Goal: Use online tool/utility: Utilize a website feature to perform a specific function

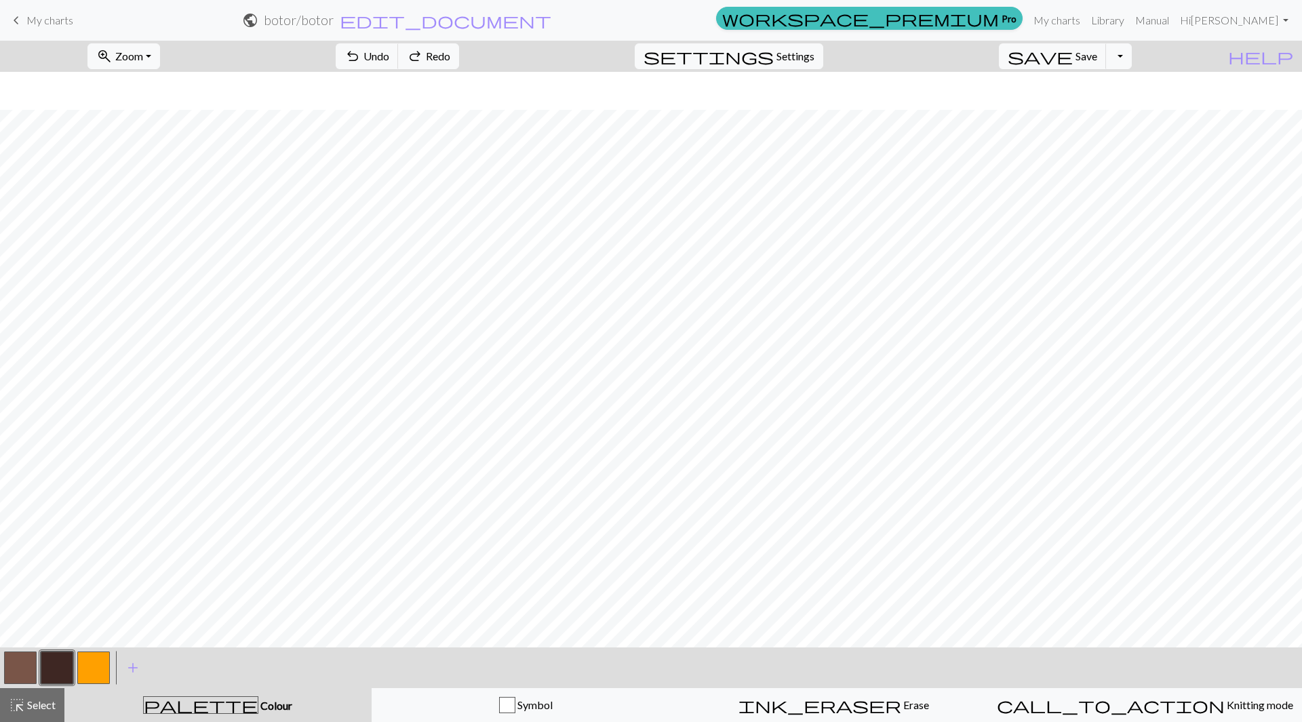
scroll to position [38, 0]
click at [24, 667] on button "button" at bounding box center [20, 668] width 33 height 33
click at [57, 662] on button "button" at bounding box center [57, 668] width 33 height 33
click at [24, 670] on button "button" at bounding box center [20, 668] width 33 height 33
click at [75, 663] on div at bounding box center [57, 668] width 37 height 37
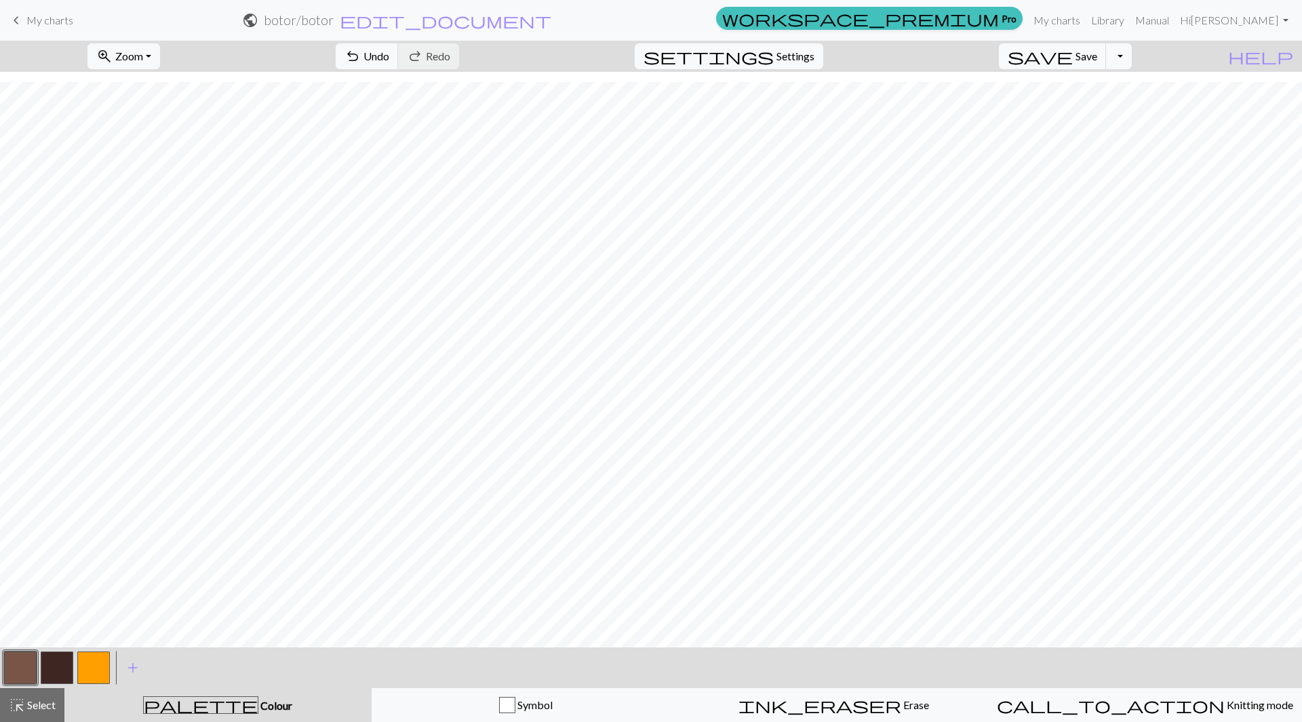
click at [56, 666] on button "button" at bounding box center [57, 668] width 33 height 33
click at [24, 663] on button "button" at bounding box center [20, 668] width 33 height 33
click at [20, 660] on button "button" at bounding box center [20, 668] width 33 height 33
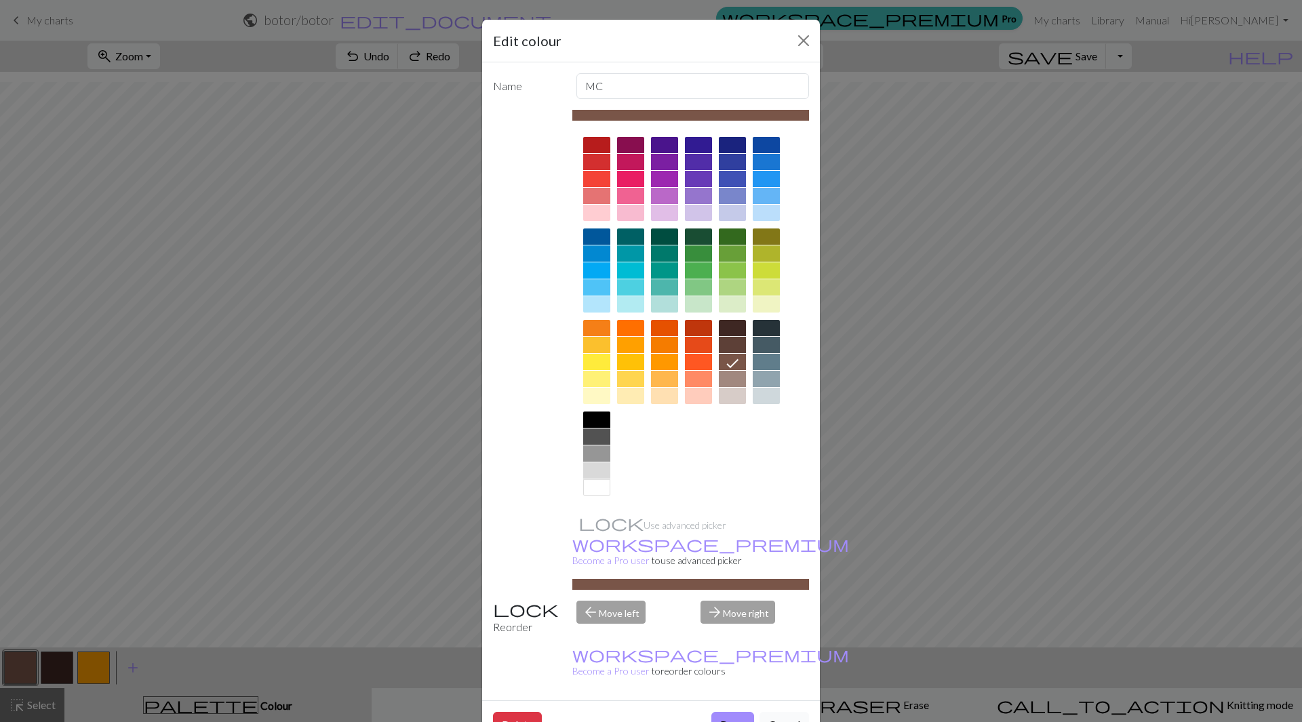
click at [772, 712] on button "Cancel" at bounding box center [784, 725] width 50 height 26
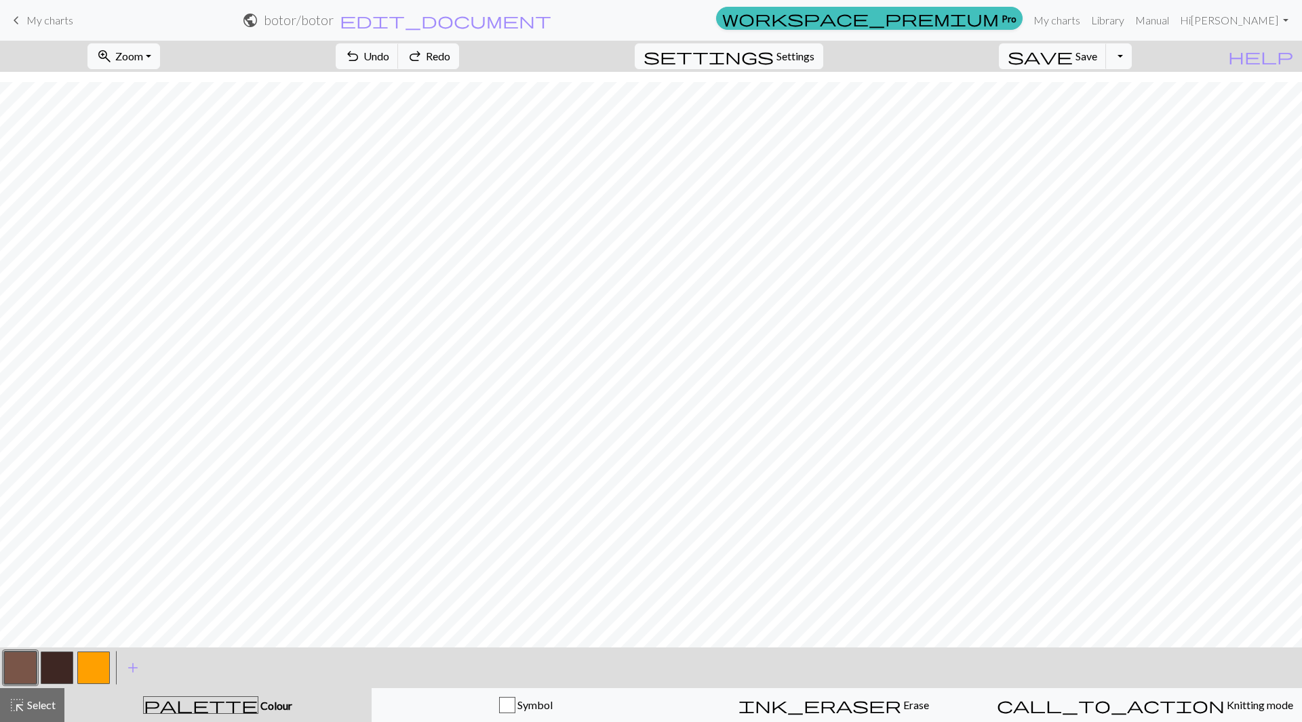
click at [12, 662] on button "button" at bounding box center [20, 668] width 33 height 33
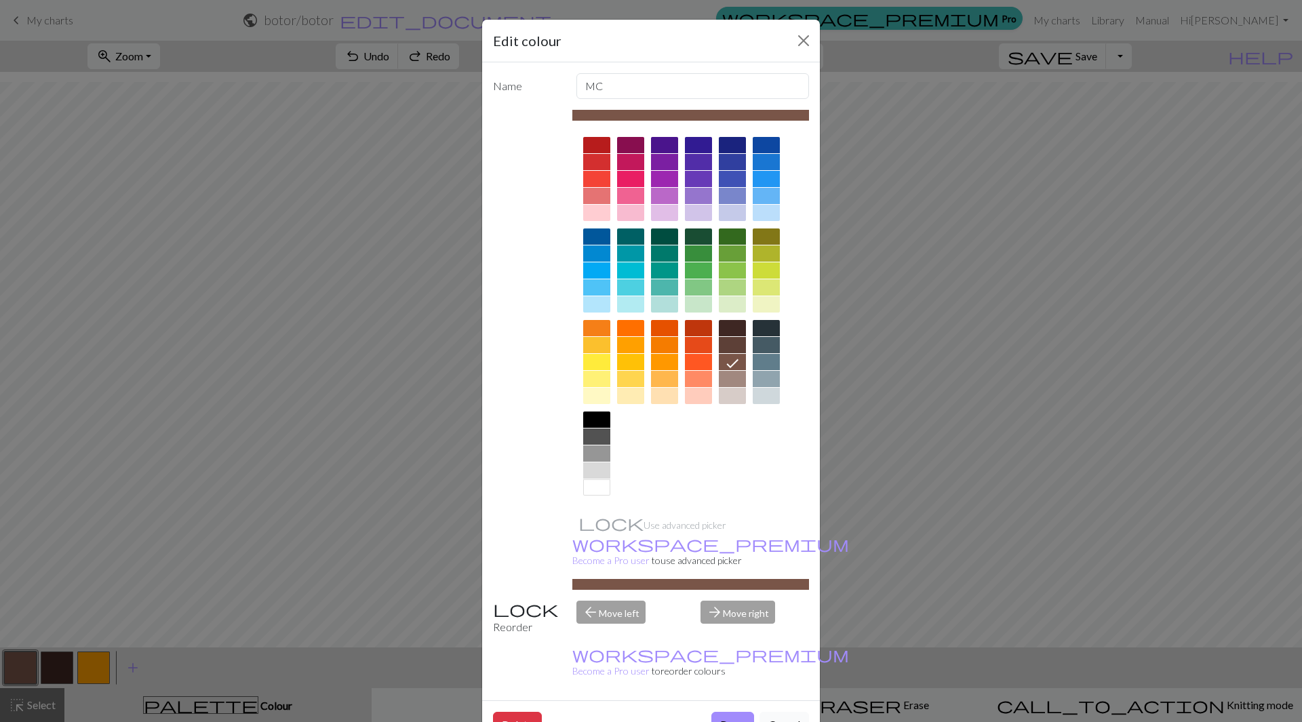
click at [773, 712] on button "Cancel" at bounding box center [784, 725] width 50 height 26
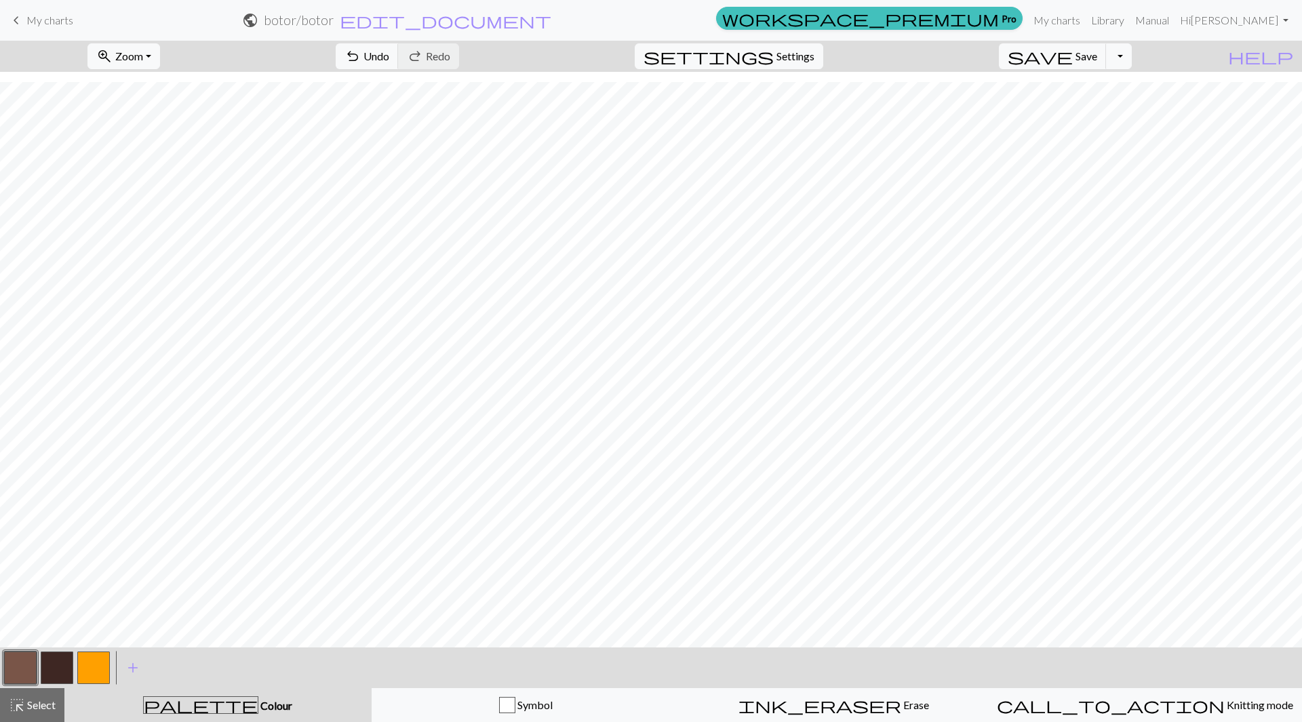
click at [61, 660] on button "button" at bounding box center [57, 668] width 33 height 33
click at [21, 665] on button "button" at bounding box center [20, 668] width 33 height 33
click at [68, 668] on button "button" at bounding box center [57, 668] width 33 height 33
click at [56, 664] on button "button" at bounding box center [57, 668] width 33 height 33
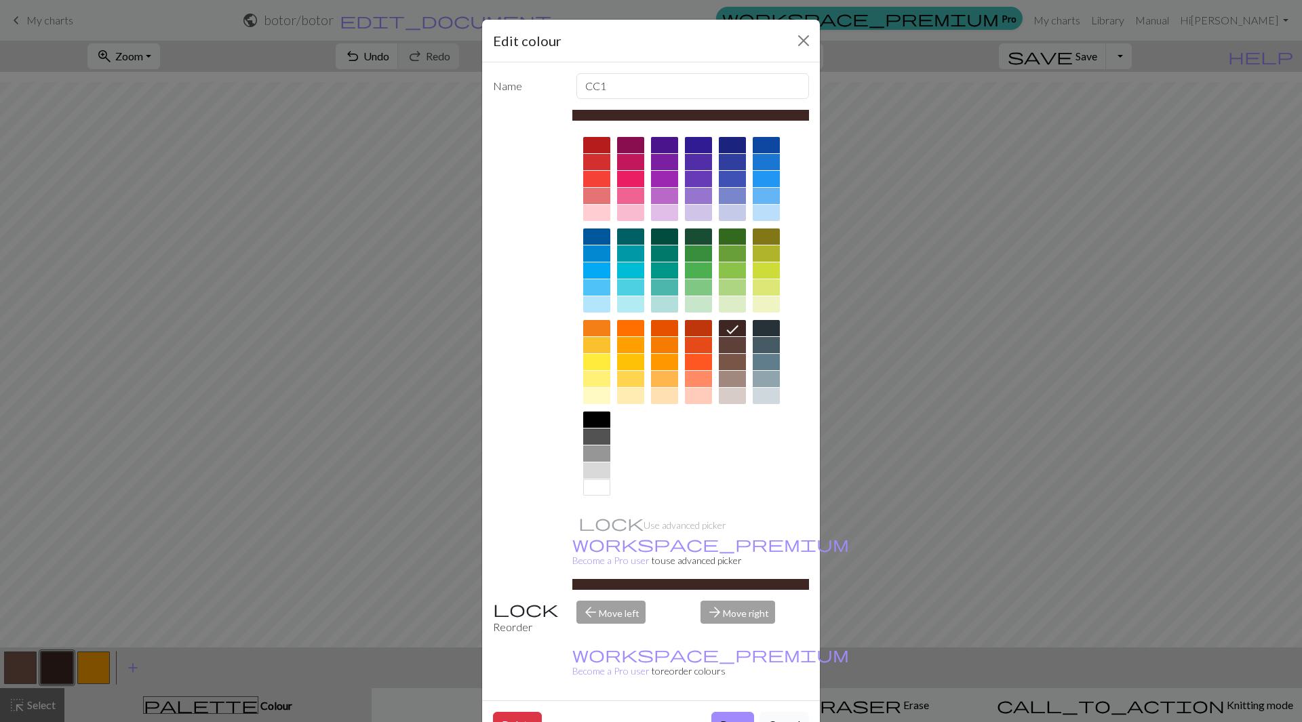
click at [776, 712] on button "Cancel" at bounding box center [784, 725] width 50 height 26
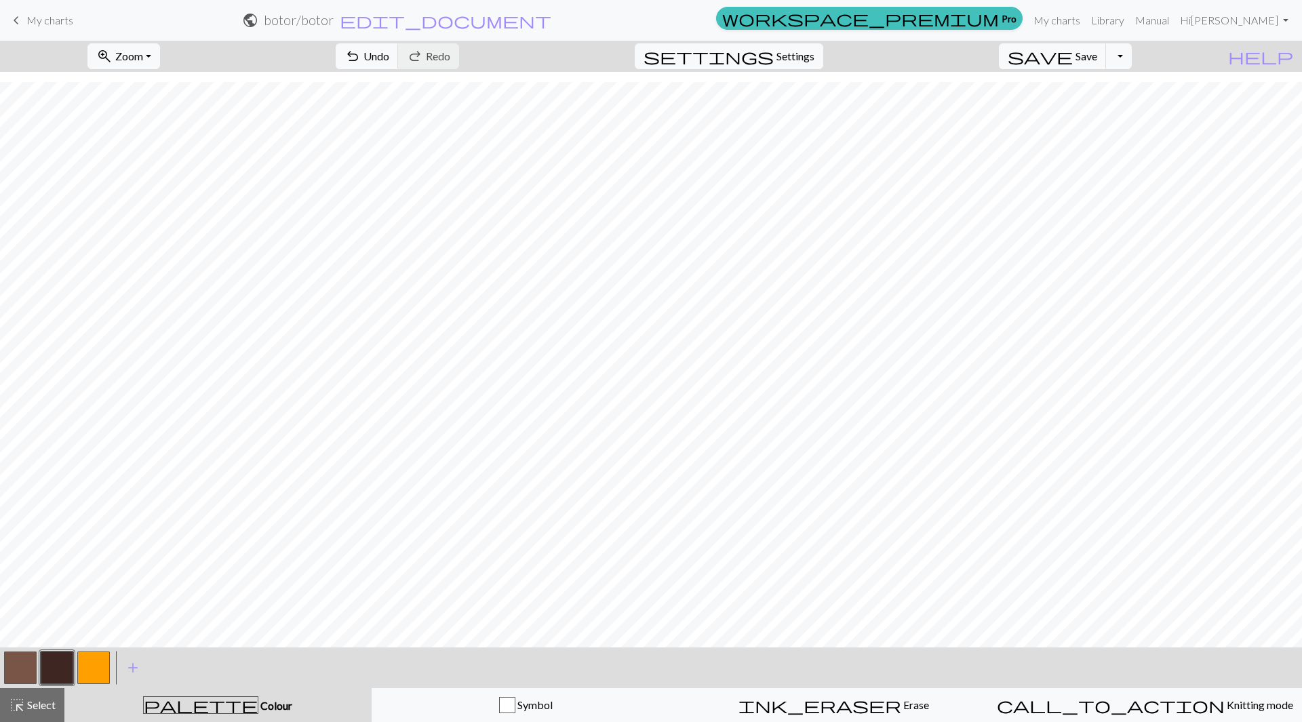
click at [20, 660] on button "button" at bounding box center [20, 668] width 33 height 33
click at [59, 662] on button "button" at bounding box center [57, 668] width 33 height 33
click at [800, 55] on span "Settings" at bounding box center [795, 56] width 38 height 16
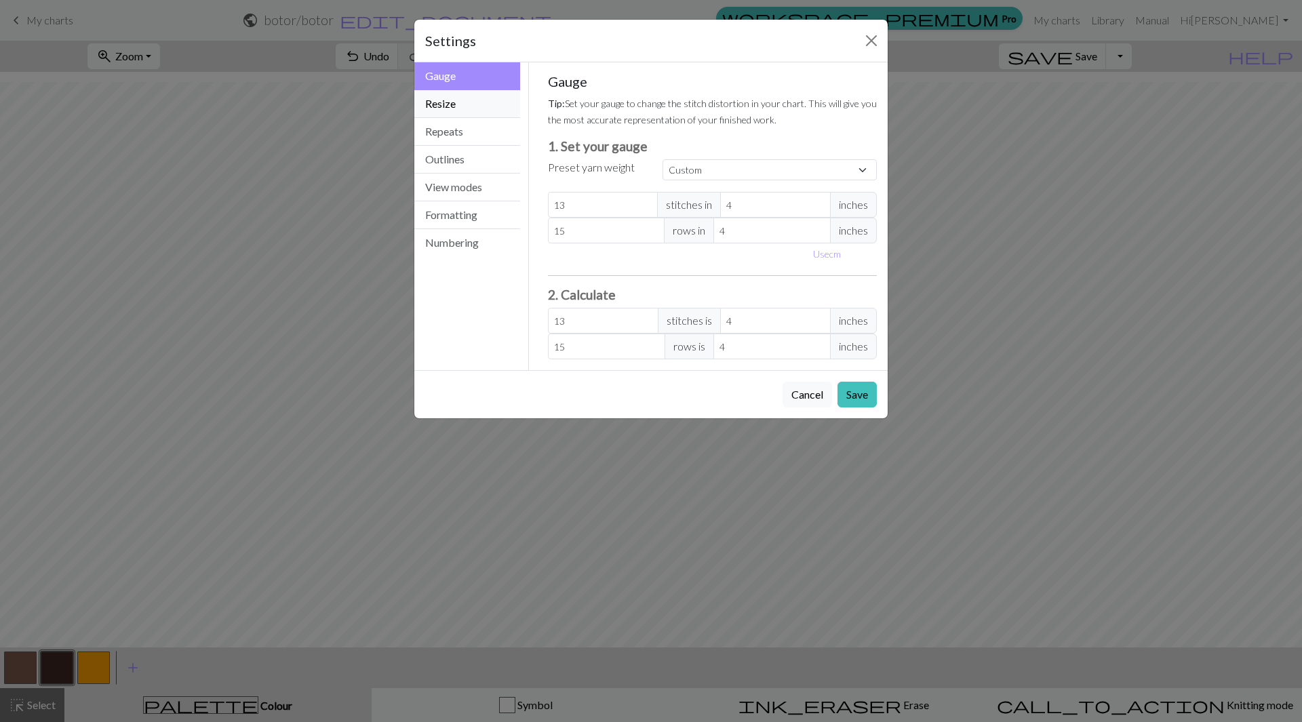
click at [456, 104] on button "Resize" at bounding box center [467, 104] width 106 height 28
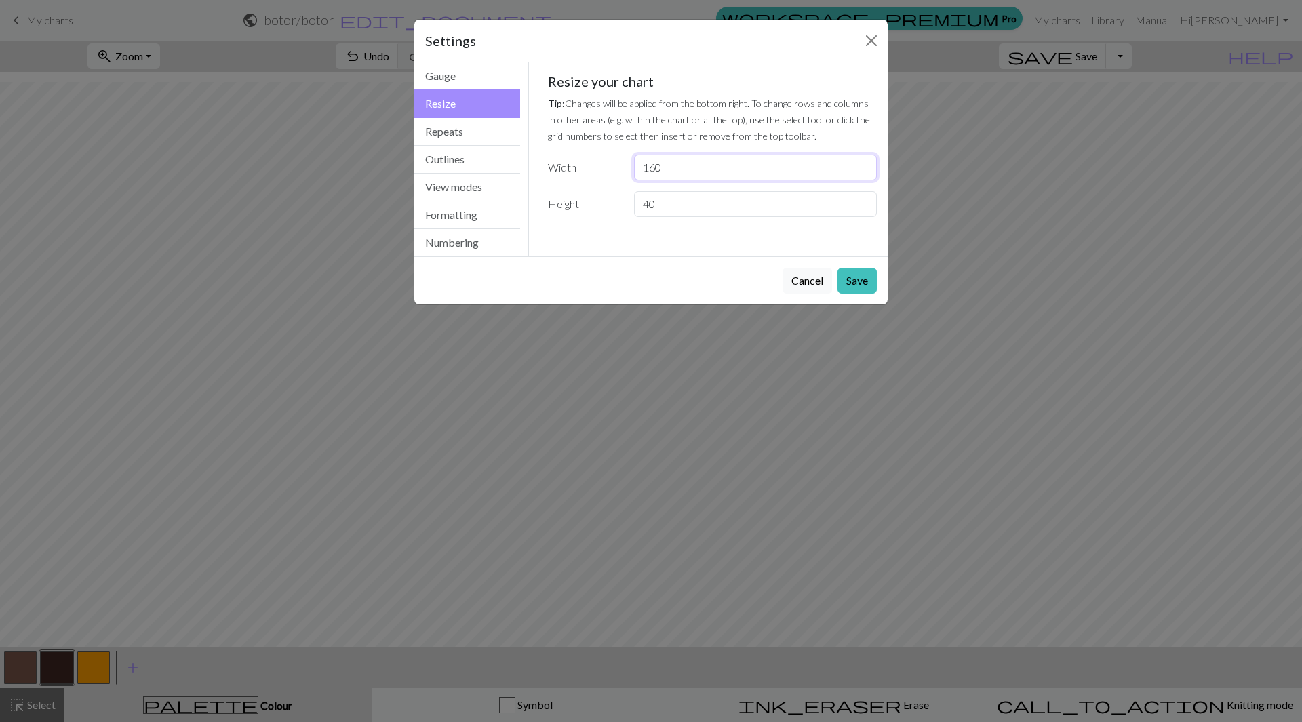
drag, startPoint x: 686, startPoint y: 173, endPoint x: 578, endPoint y: 172, distance: 107.8
click at [578, 172] on div "Width 160" at bounding box center [713, 168] width 346 height 26
type input "224"
click at [844, 274] on button "Save" at bounding box center [856, 281] width 39 height 26
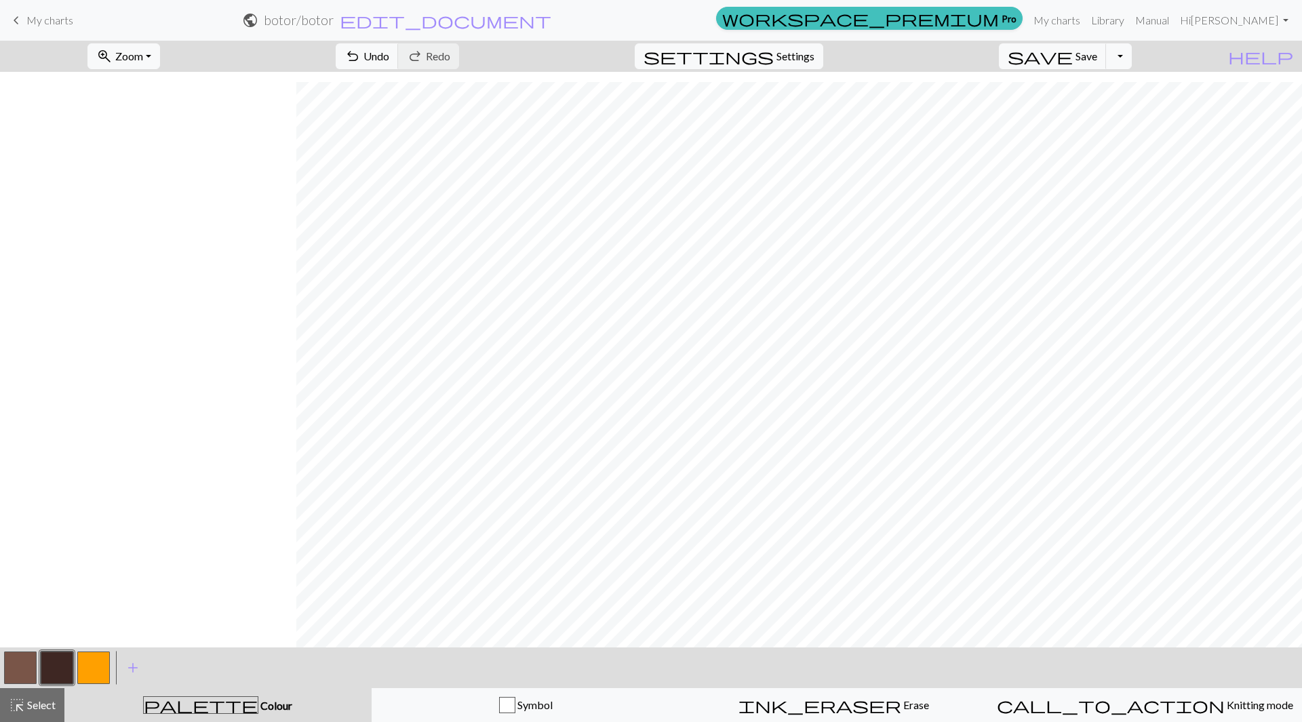
scroll to position [38, 2278]
click at [774, 61] on span "settings" at bounding box center [709, 56] width 130 height 19
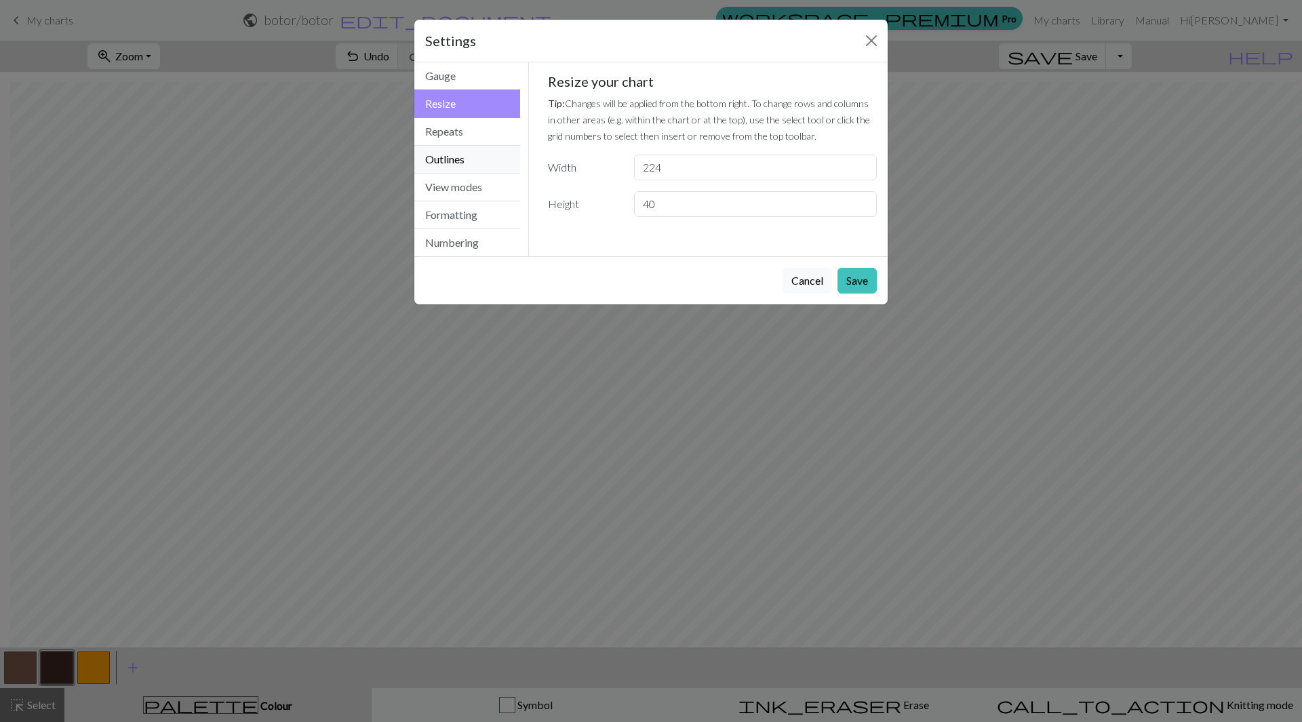
click at [451, 160] on button "Outlines" at bounding box center [467, 160] width 106 height 28
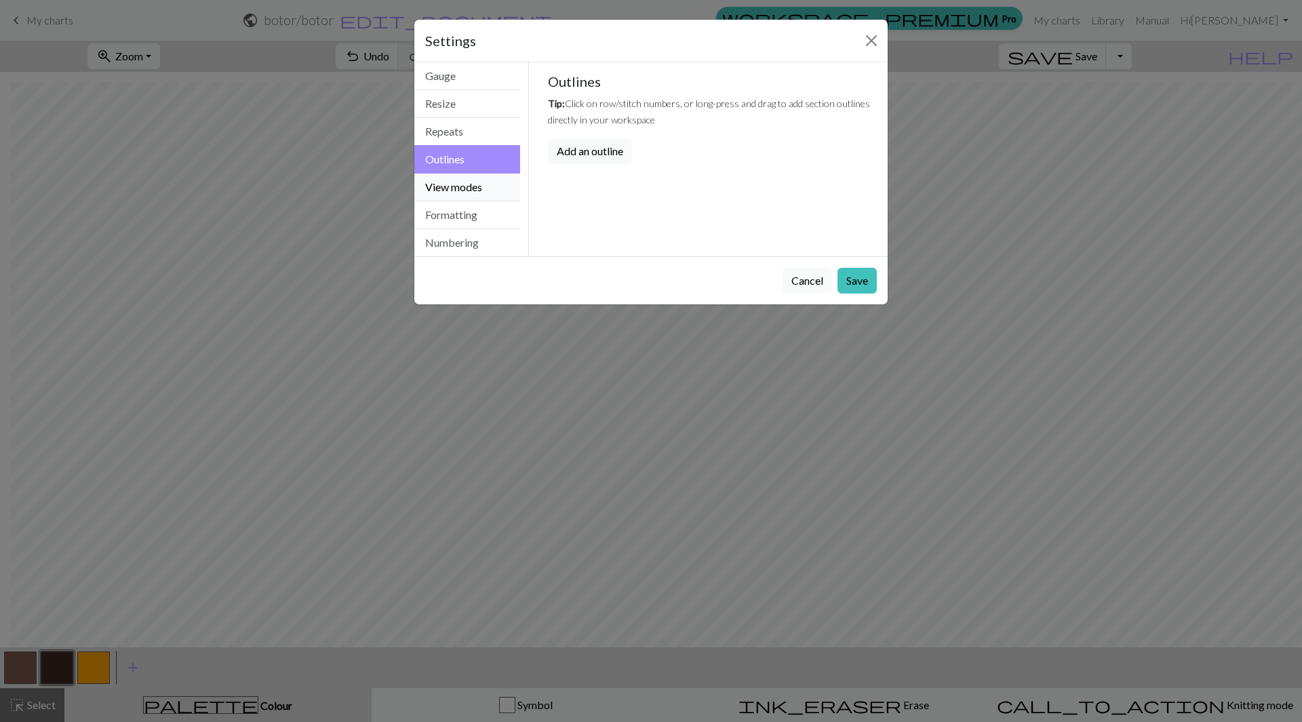
click at [450, 187] on button "View modes" at bounding box center [467, 188] width 106 height 28
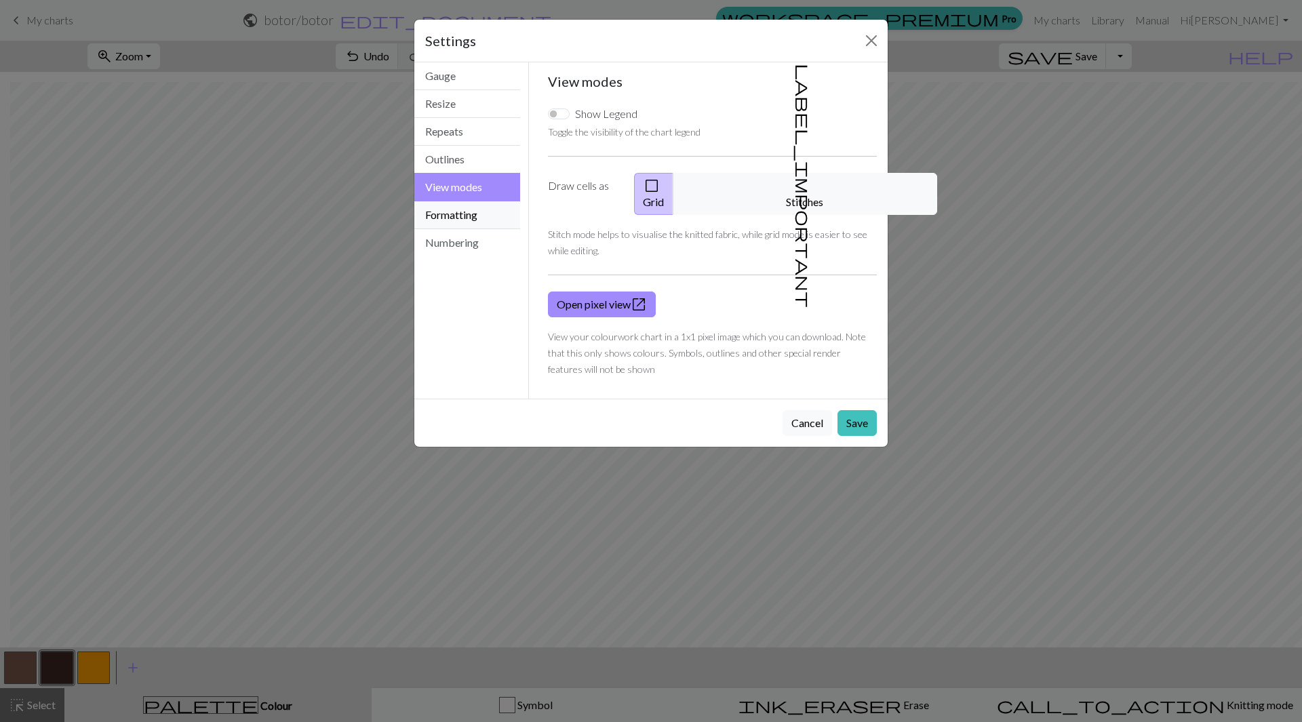
click at [449, 204] on button "Formatting" at bounding box center [467, 215] width 106 height 28
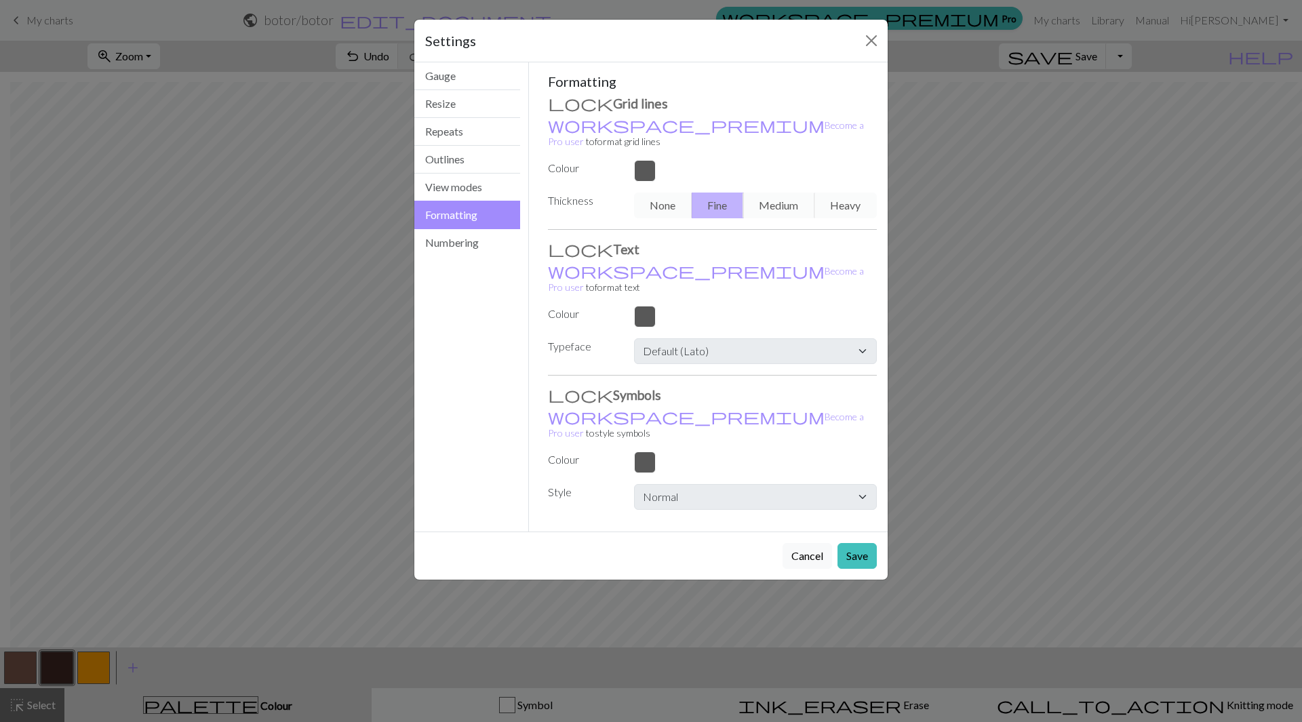
click at [449, 204] on button "Formatting" at bounding box center [467, 215] width 106 height 28
click at [446, 237] on button "Numbering" at bounding box center [467, 242] width 106 height 27
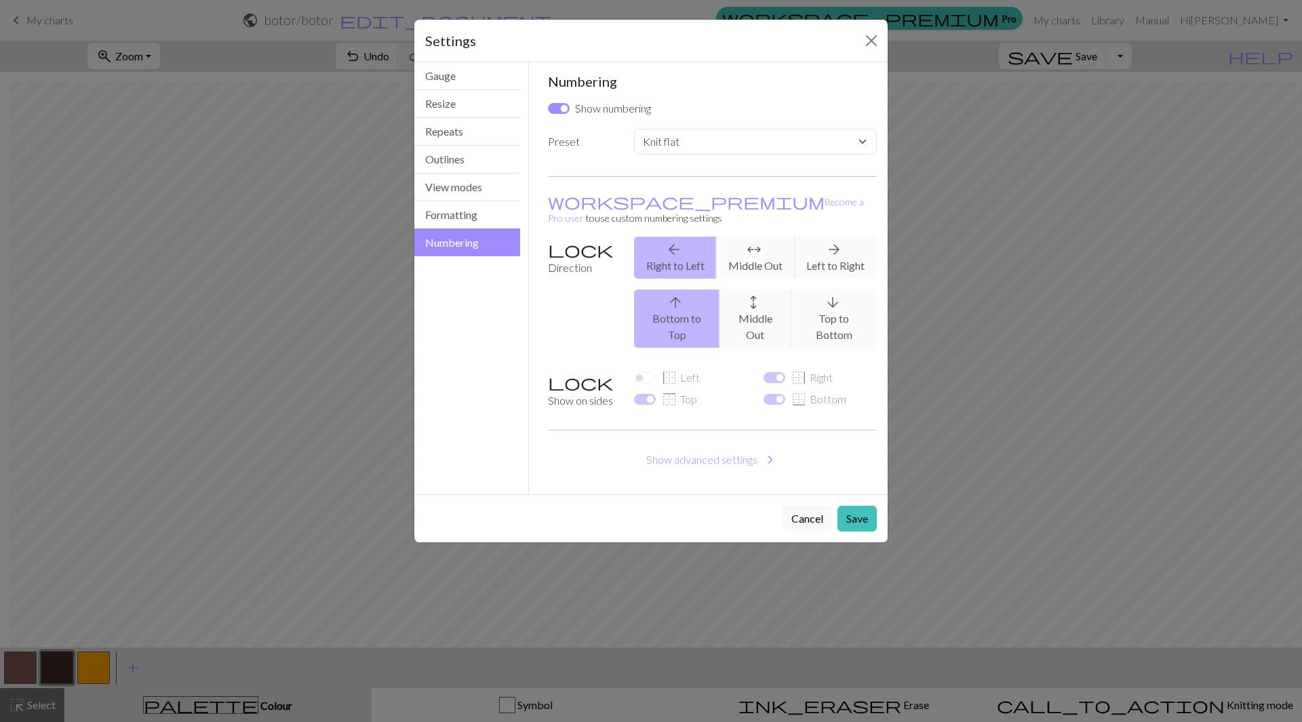
click at [835, 246] on div "arrow_back Right to Left arrows_outward Middle Out arrow_forward Left to Right" at bounding box center [755, 258] width 259 height 42
click at [449, 104] on button "Resize" at bounding box center [467, 104] width 106 height 28
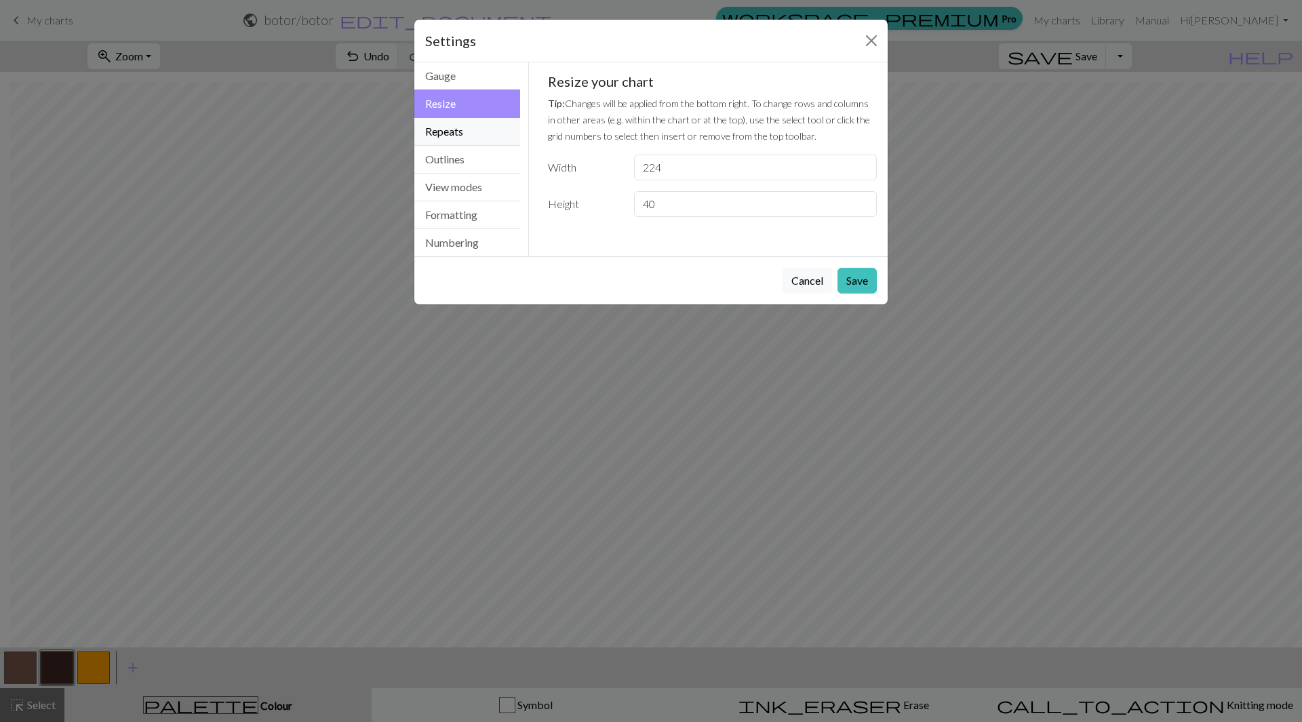
click at [443, 134] on button "Repeats" at bounding box center [467, 132] width 106 height 28
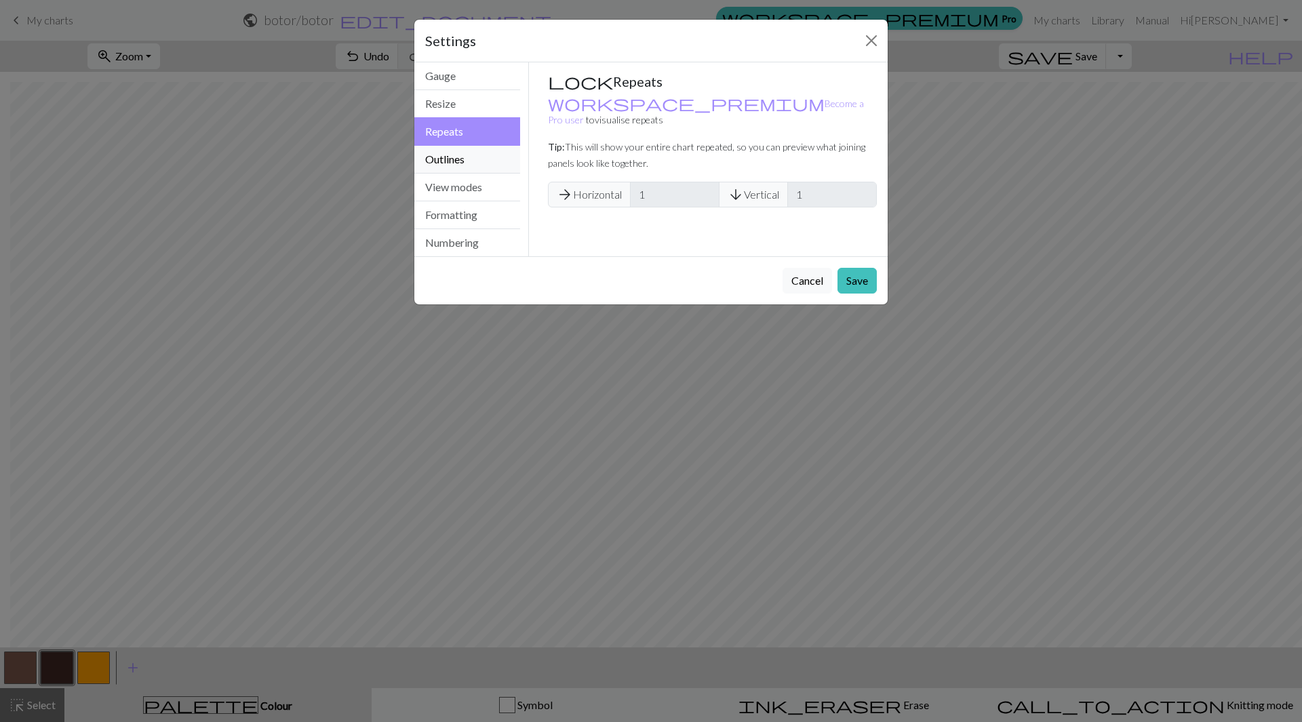
click at [443, 157] on button "Outlines" at bounding box center [467, 160] width 106 height 28
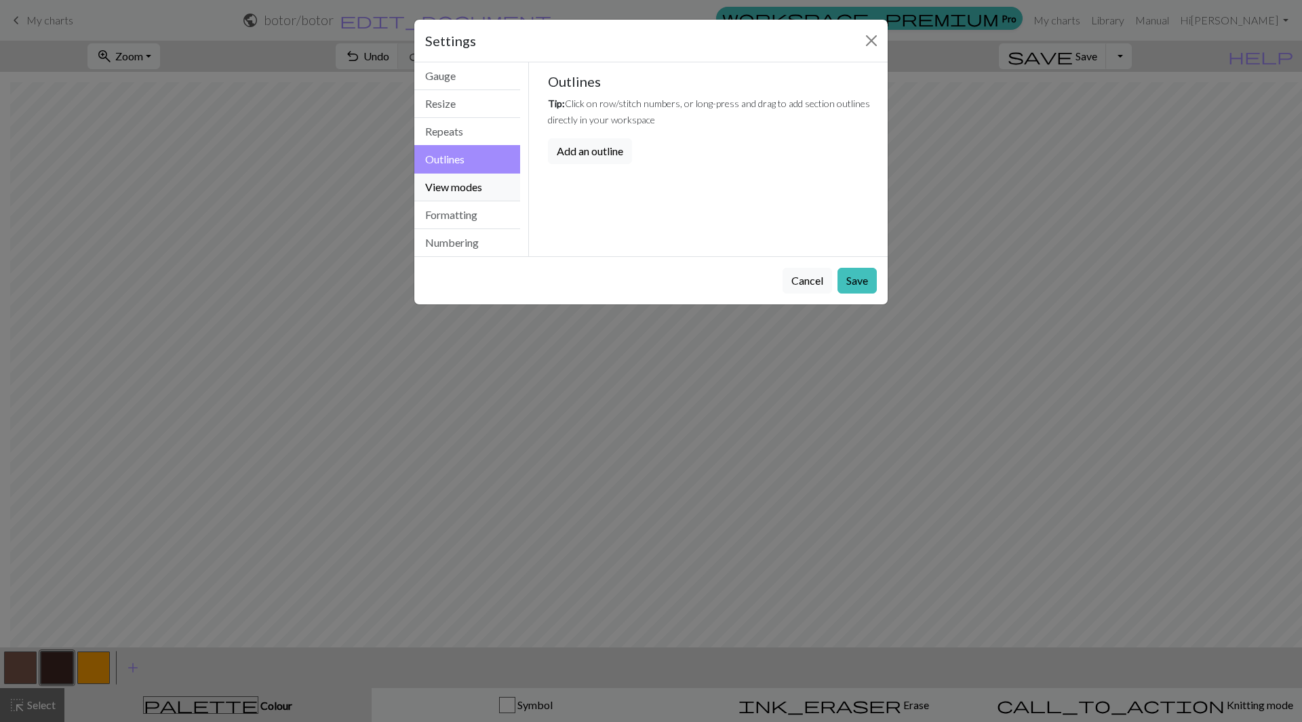
click at [441, 181] on button "View modes" at bounding box center [467, 188] width 106 height 28
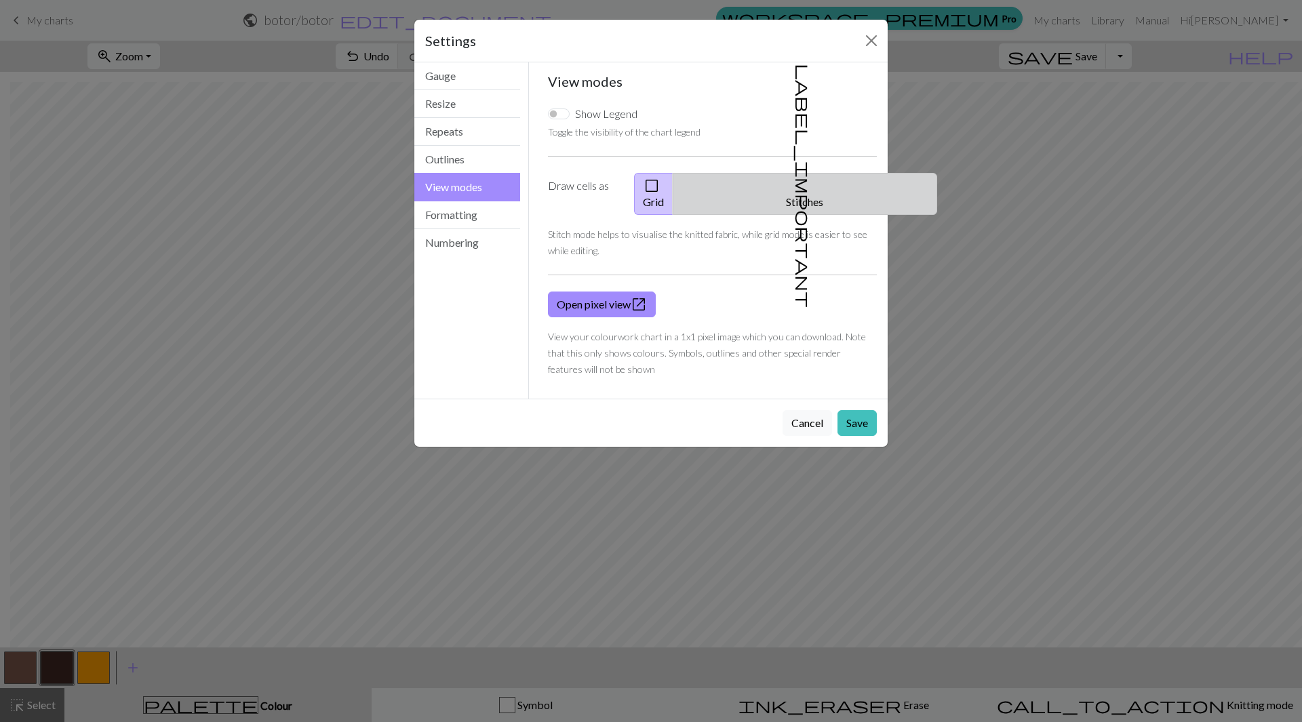
click at [814, 187] on button "label_important Stitches" at bounding box center [805, 194] width 264 height 42
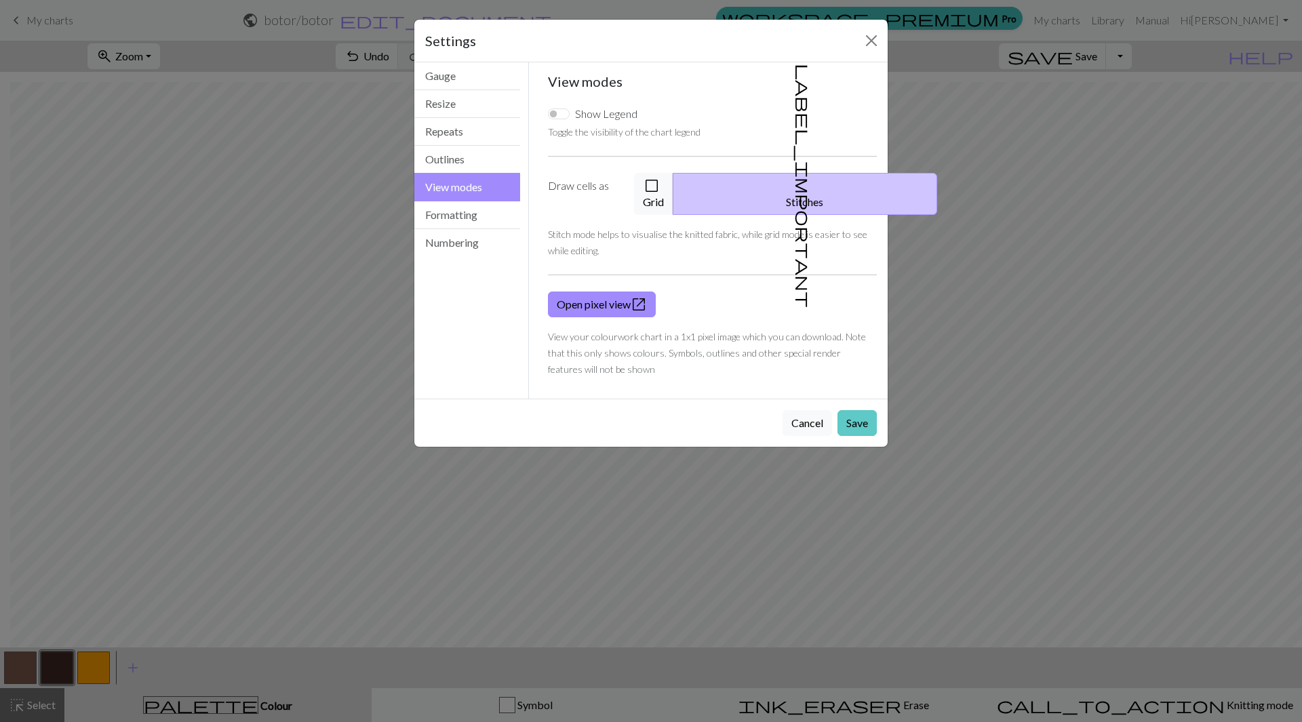
click at [861, 410] on button "Save" at bounding box center [856, 423] width 39 height 26
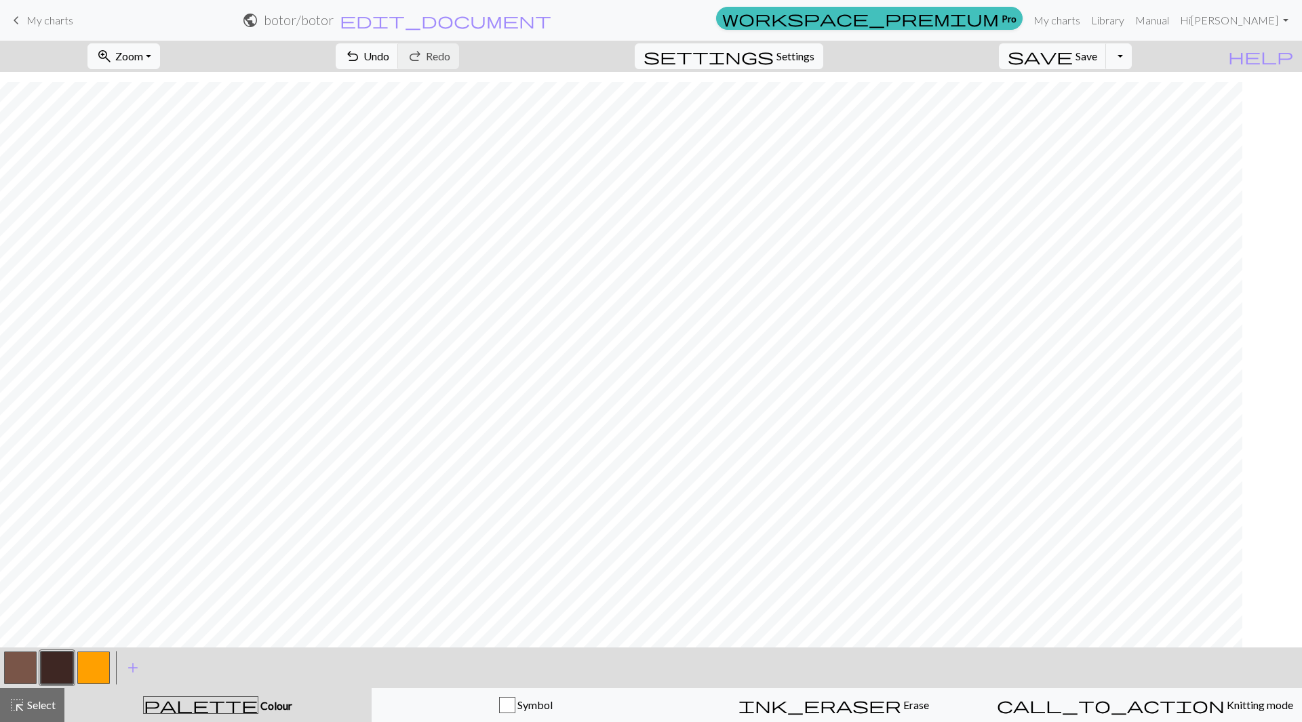
scroll to position [38, 0]
click at [44, 703] on span "Select" at bounding box center [40, 704] width 31 height 13
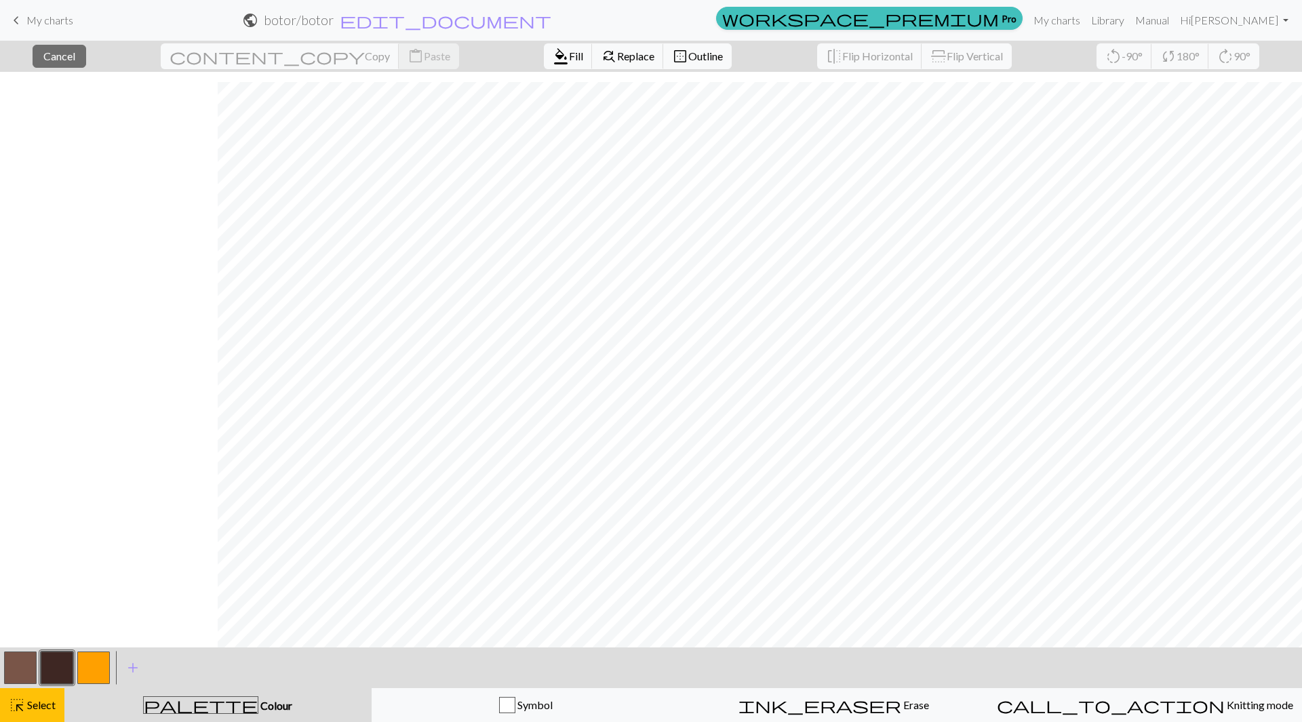
scroll to position [38, 218]
click at [615, 665] on div "< > add Add a colour" at bounding box center [651, 668] width 1302 height 41
click at [46, 707] on span "Select" at bounding box center [40, 704] width 31 height 13
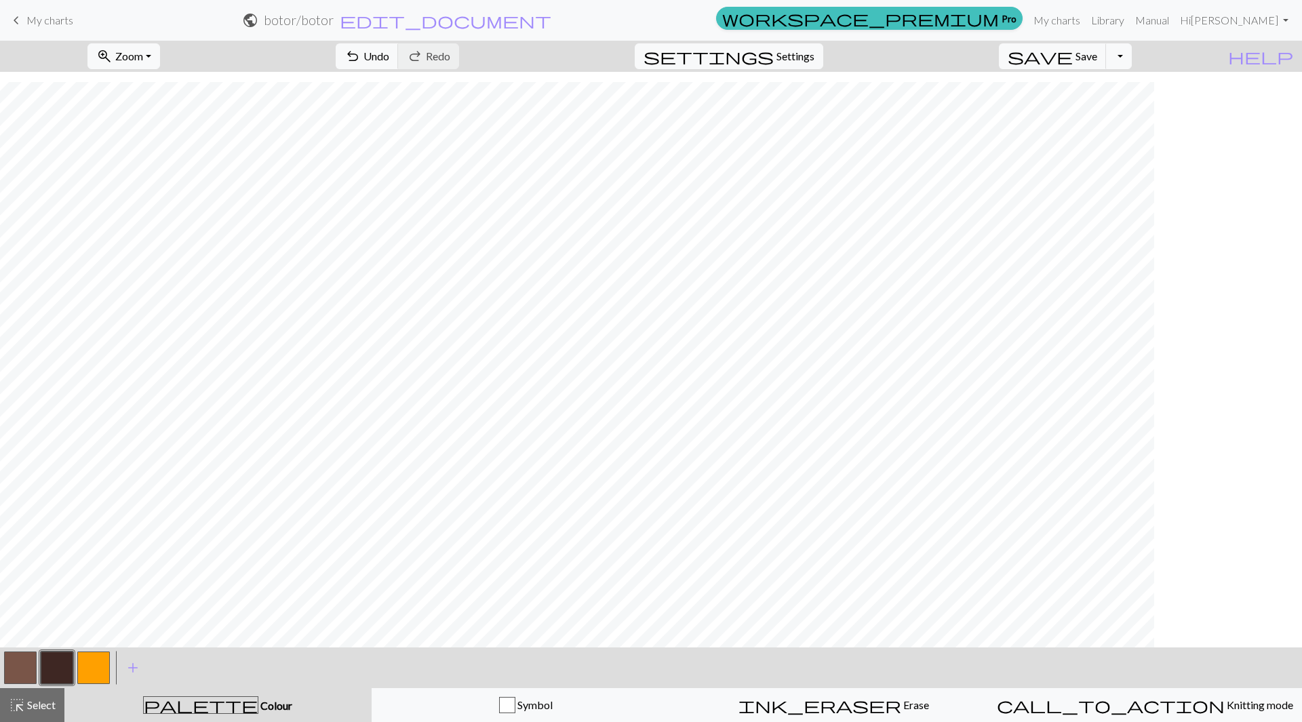
scroll to position [38, 70]
click at [1132, 52] on button "Toggle Dropdown" at bounding box center [1119, 56] width 26 height 26
click at [1109, 106] on button "save_alt Download" at bounding box center [1019, 108] width 224 height 22
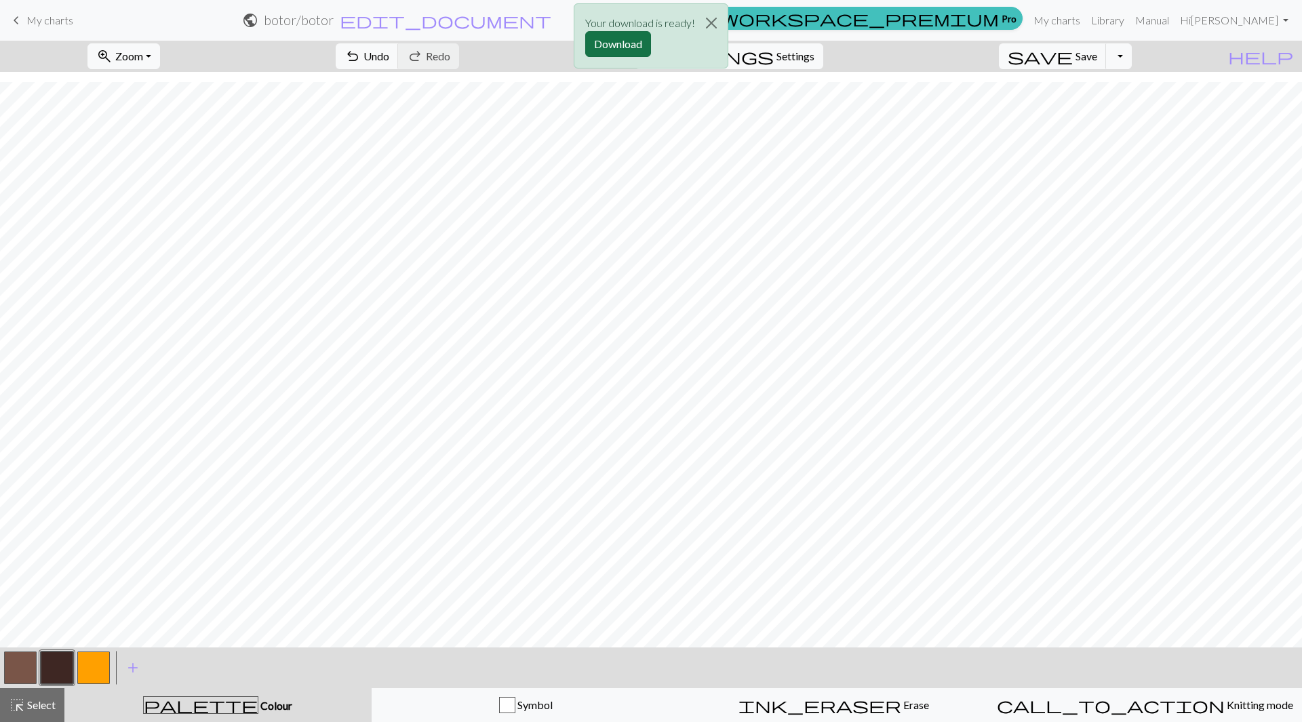
click at [608, 39] on button "Download" at bounding box center [618, 44] width 66 height 26
click at [123, 668] on button "add Add a colour" at bounding box center [133, 668] width 34 height 34
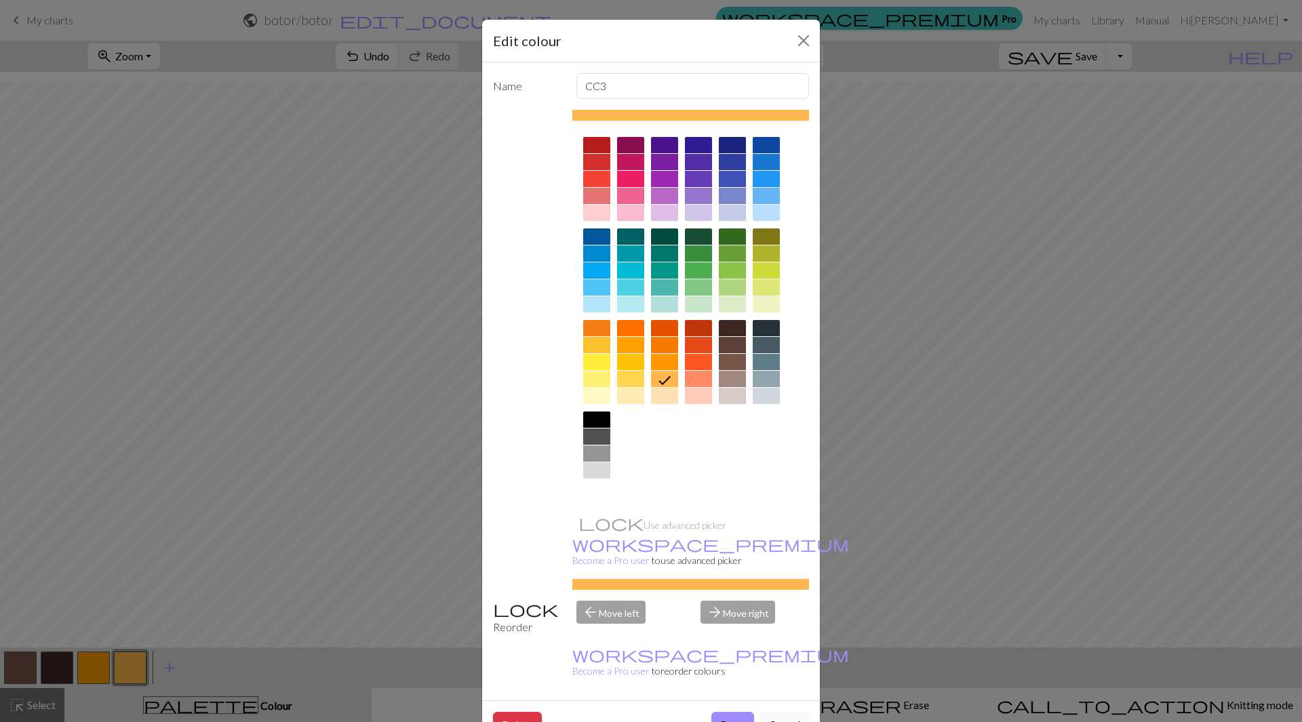
click at [593, 488] on div at bounding box center [596, 487] width 27 height 16
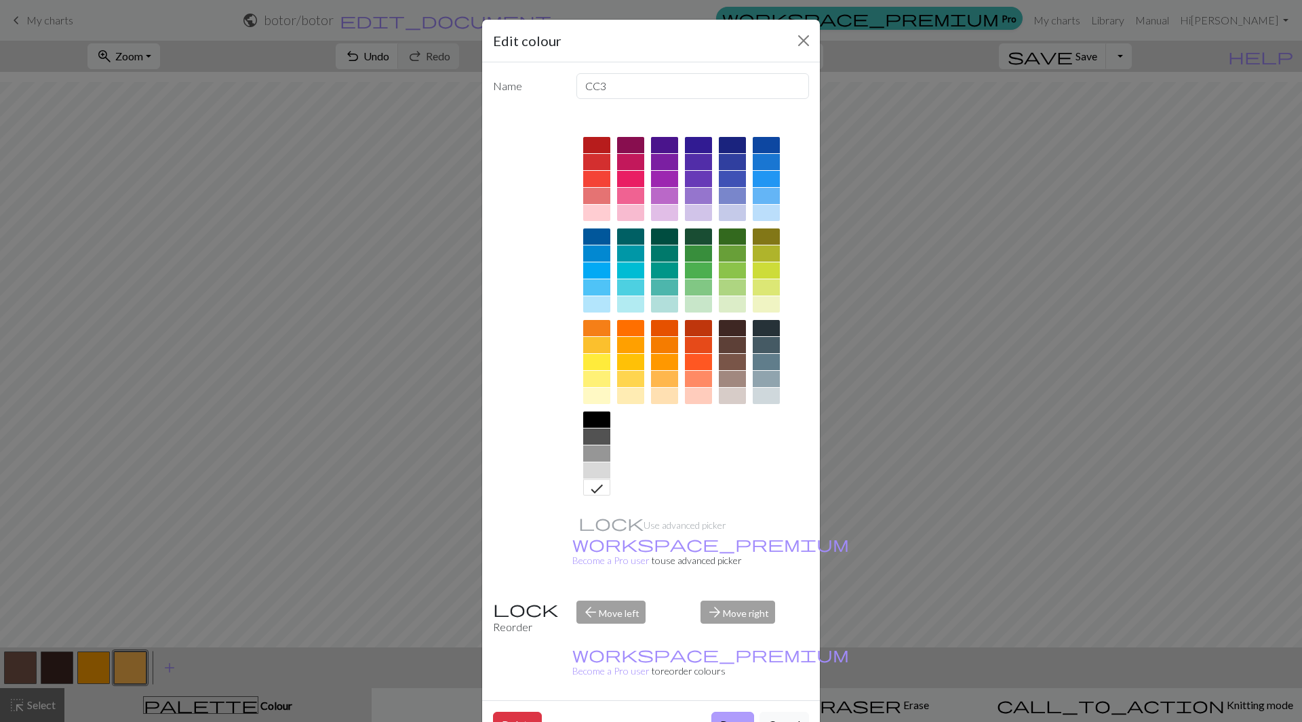
click at [722, 712] on button "Done" at bounding box center [732, 725] width 43 height 26
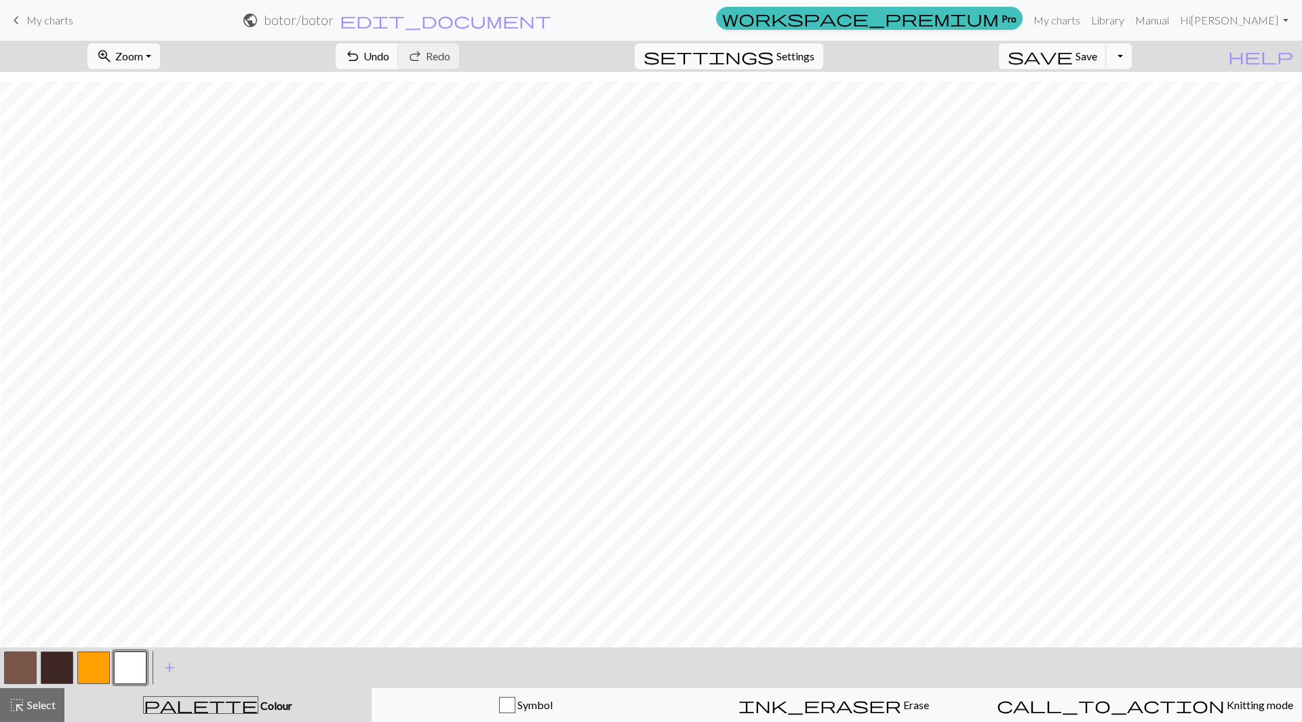
scroll to position [37, 134]
click at [68, 659] on button "button" at bounding box center [57, 668] width 33 height 33
click at [26, 660] on button "button" at bounding box center [20, 668] width 33 height 33
click at [56, 670] on button "button" at bounding box center [57, 668] width 33 height 33
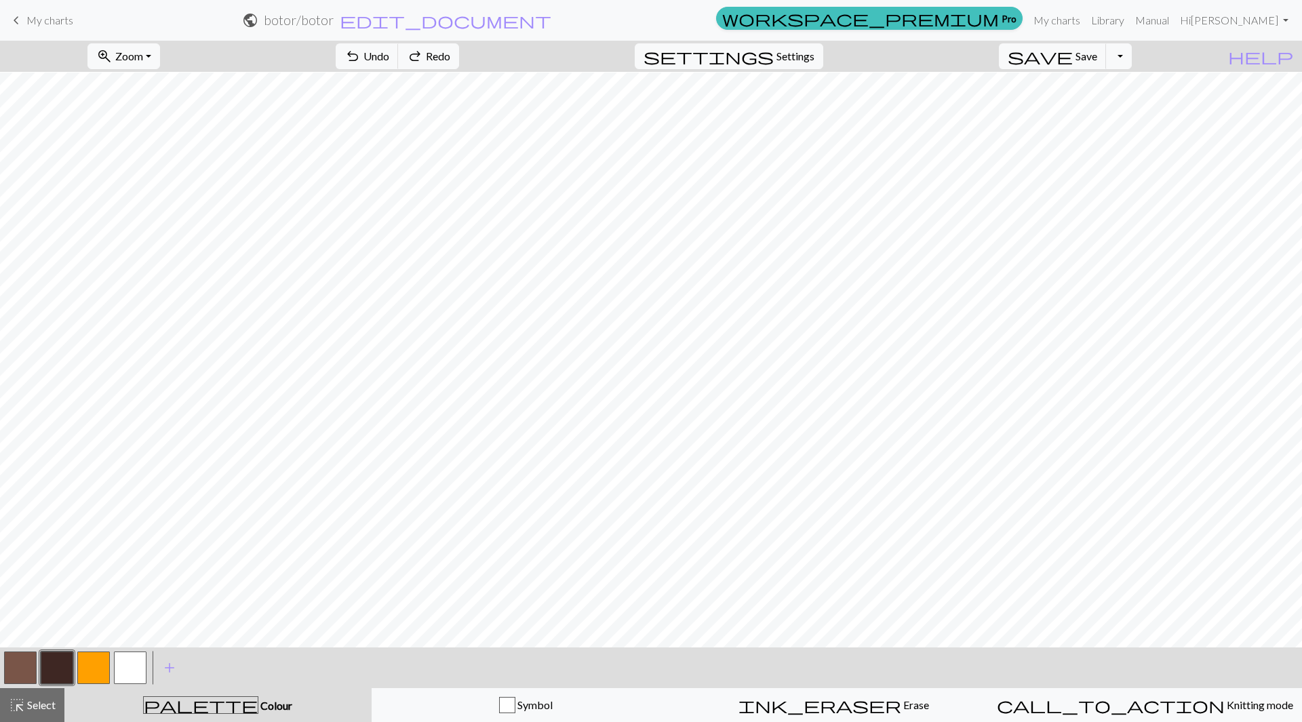
click at [20, 665] on button "button" at bounding box center [20, 668] width 33 height 33
click at [56, 662] on button "button" at bounding box center [57, 668] width 33 height 33
click at [21, 665] on button "button" at bounding box center [20, 668] width 33 height 33
click at [49, 667] on button "button" at bounding box center [57, 668] width 33 height 33
click at [26, 663] on button "button" at bounding box center [20, 668] width 33 height 33
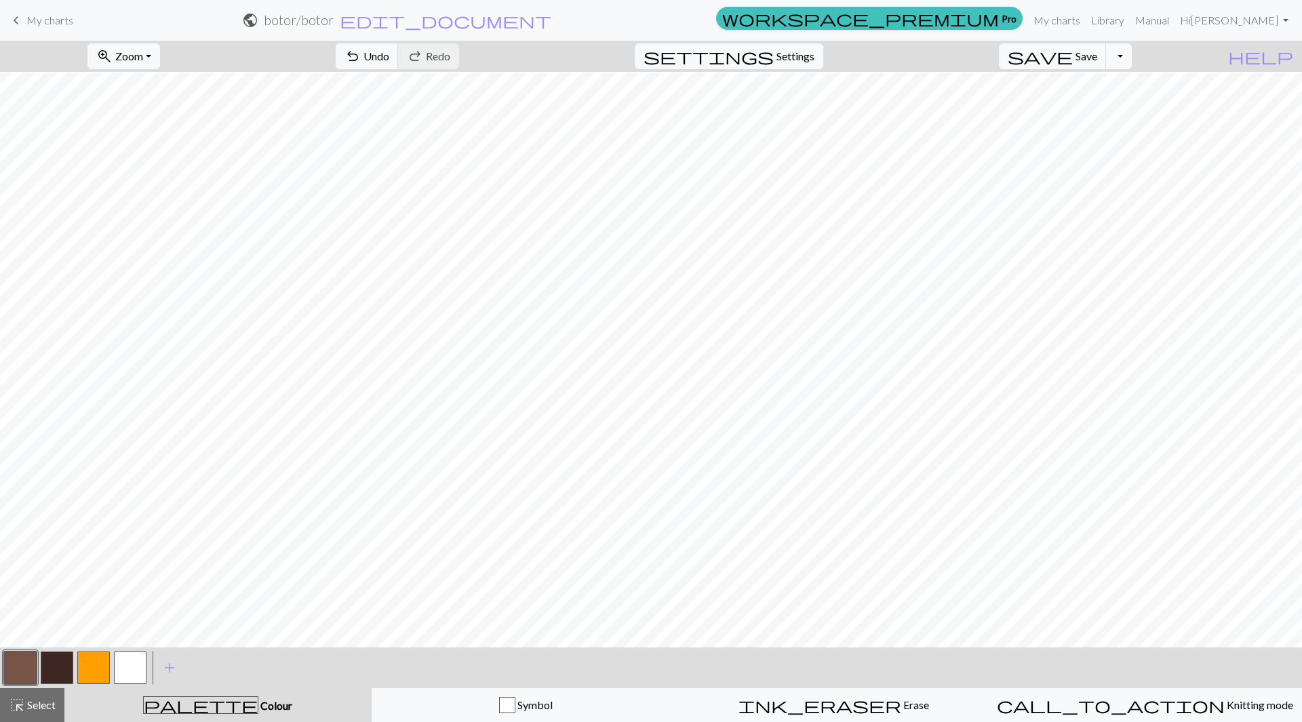
click at [52, 670] on button "button" at bounding box center [57, 668] width 33 height 33
click at [22, 667] on button "button" at bounding box center [20, 668] width 33 height 33
click at [62, 666] on button "button" at bounding box center [57, 668] width 33 height 33
click at [22, 662] on button "button" at bounding box center [20, 668] width 33 height 33
click at [57, 666] on button "button" at bounding box center [57, 668] width 33 height 33
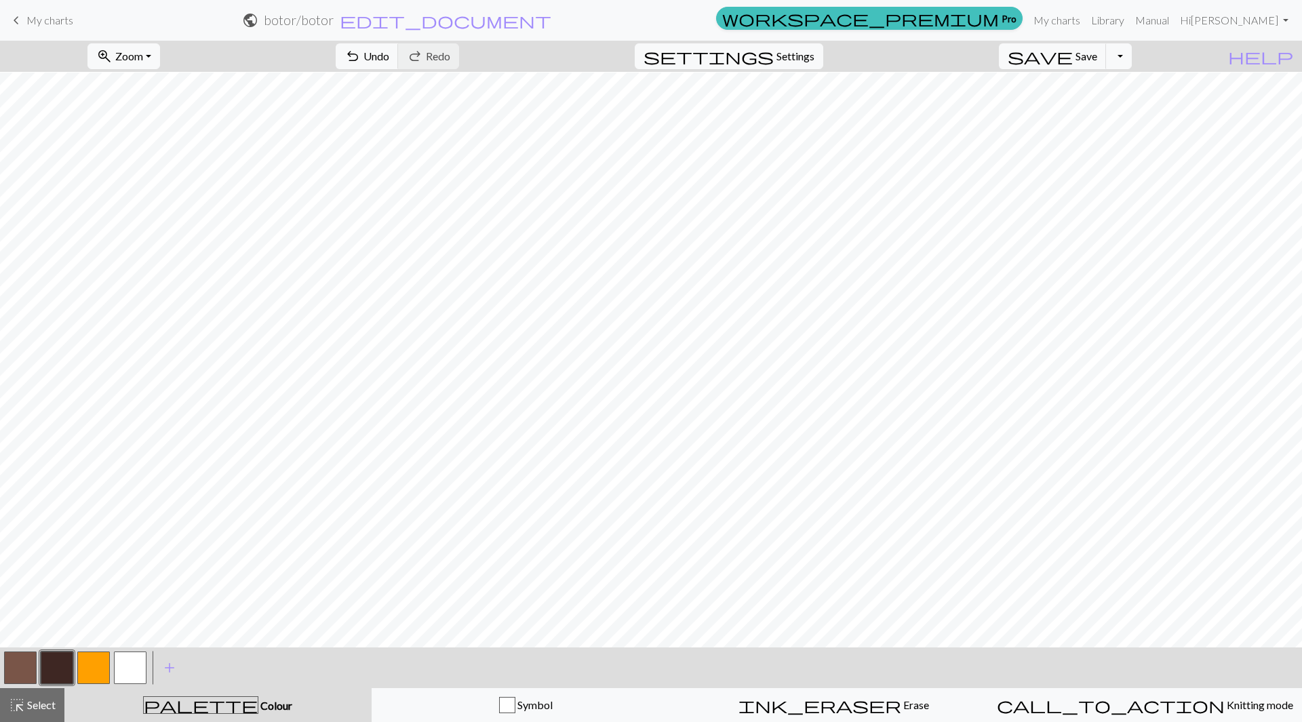
click at [24, 662] on button "button" at bounding box center [20, 668] width 33 height 33
click at [62, 663] on button "button" at bounding box center [57, 668] width 33 height 33
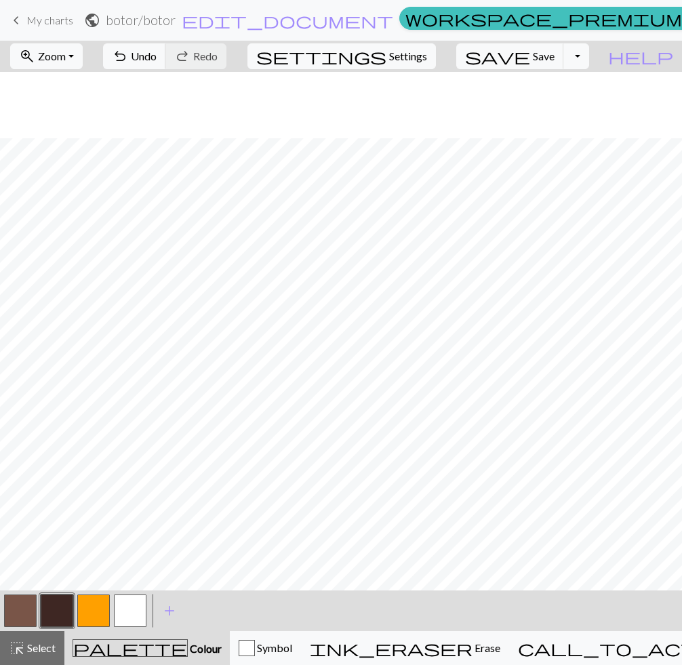
scroll to position [95, 942]
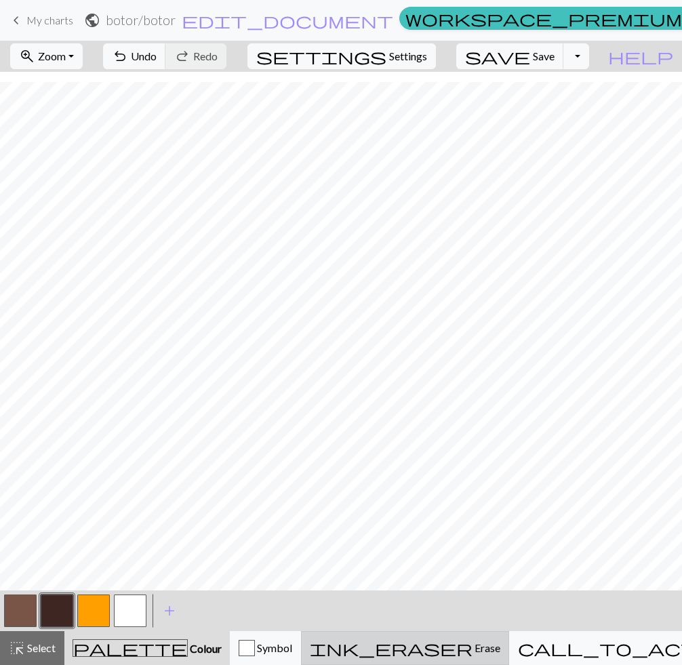
click at [427, 637] on button "ink_eraser Erase Erase" at bounding box center [405, 648] width 208 height 34
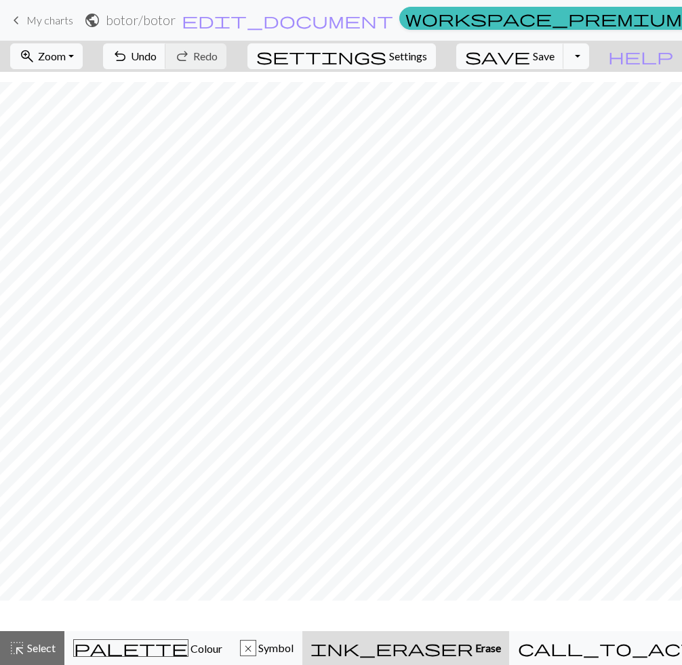
scroll to position [54, 942]
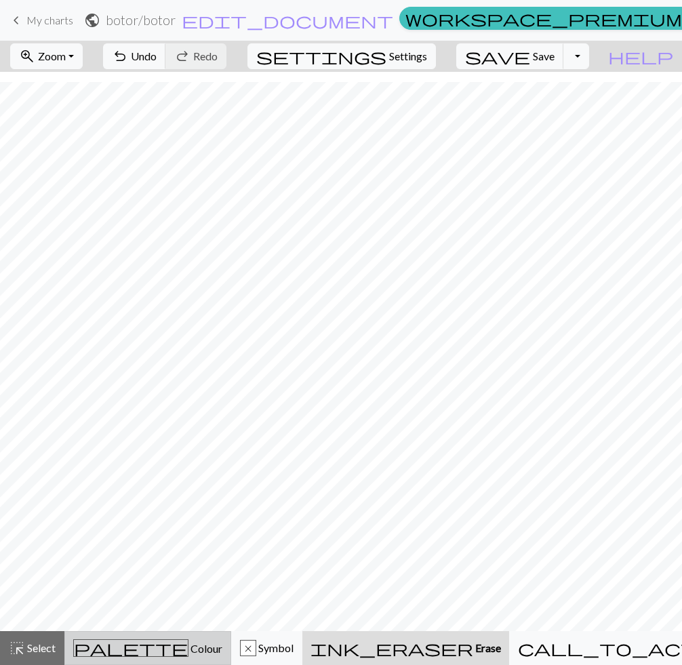
click at [189, 654] on span "Colour" at bounding box center [206, 648] width 34 height 13
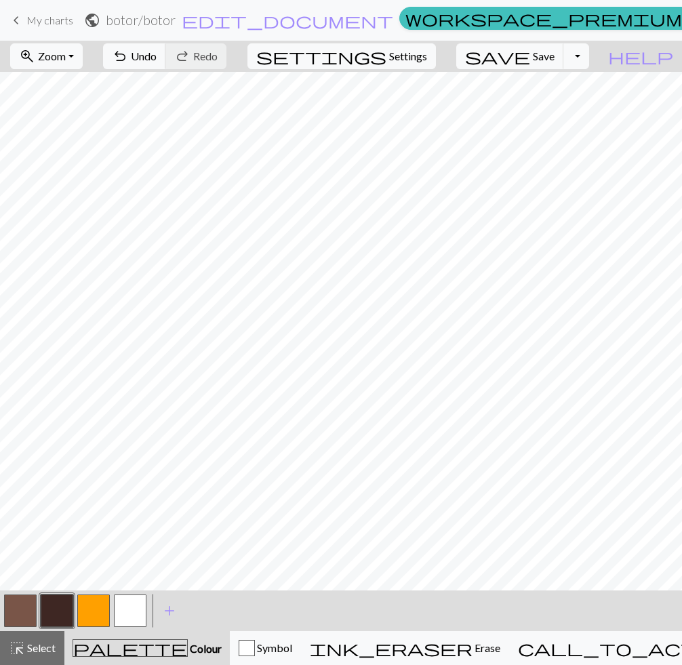
click at [18, 620] on button "button" at bounding box center [20, 611] width 33 height 33
click at [54, 607] on button "button" at bounding box center [57, 611] width 33 height 33
click at [22, 617] on button "button" at bounding box center [20, 611] width 33 height 33
click at [58, 608] on button "button" at bounding box center [57, 611] width 33 height 33
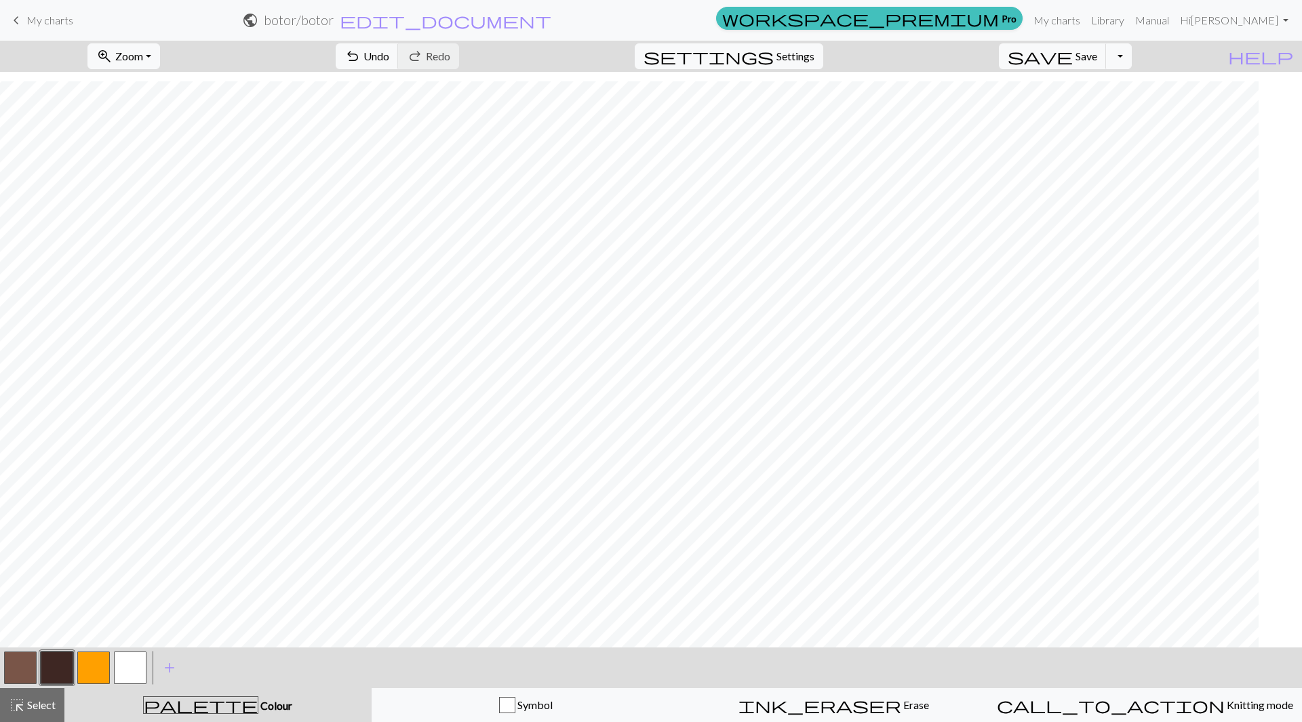
scroll to position [37, 519]
click at [24, 666] on button "button" at bounding box center [20, 668] width 33 height 33
click at [53, 654] on button "button" at bounding box center [57, 668] width 33 height 33
click at [32, 665] on button "button" at bounding box center [20, 668] width 33 height 33
click at [54, 667] on button "button" at bounding box center [57, 668] width 33 height 33
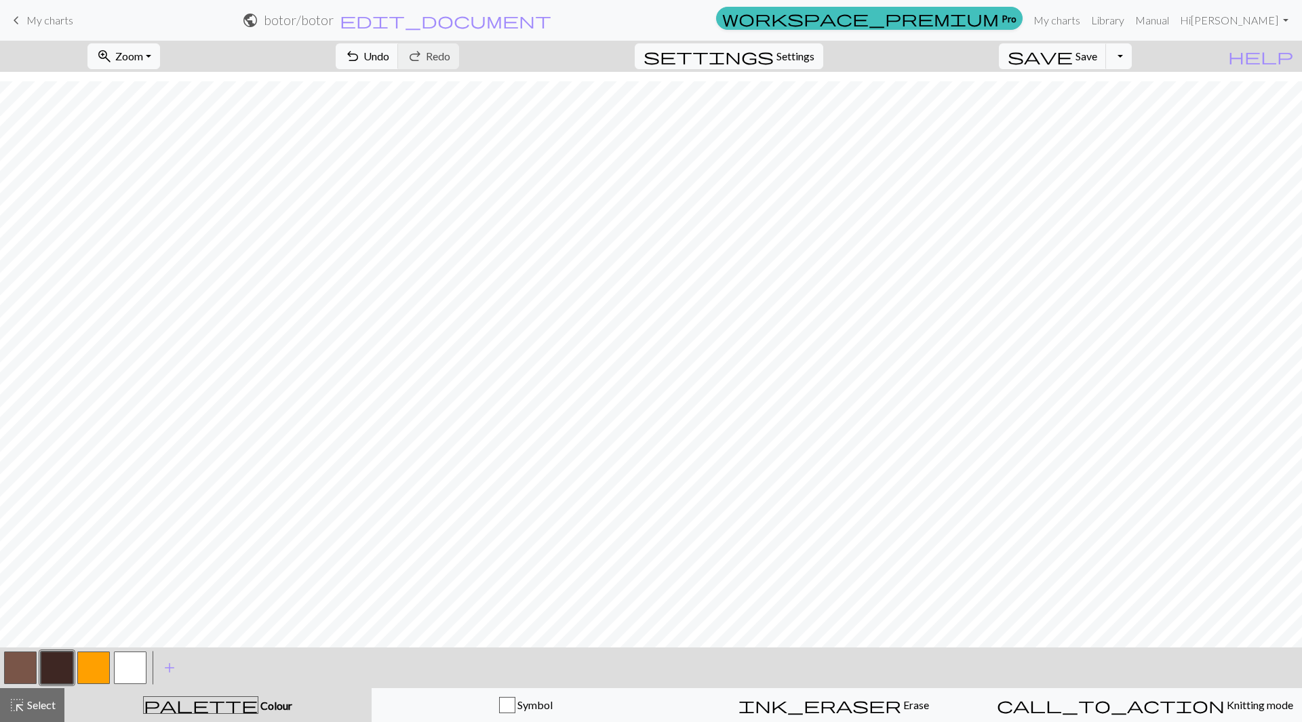
click at [17, 667] on button "button" at bounding box center [20, 668] width 33 height 33
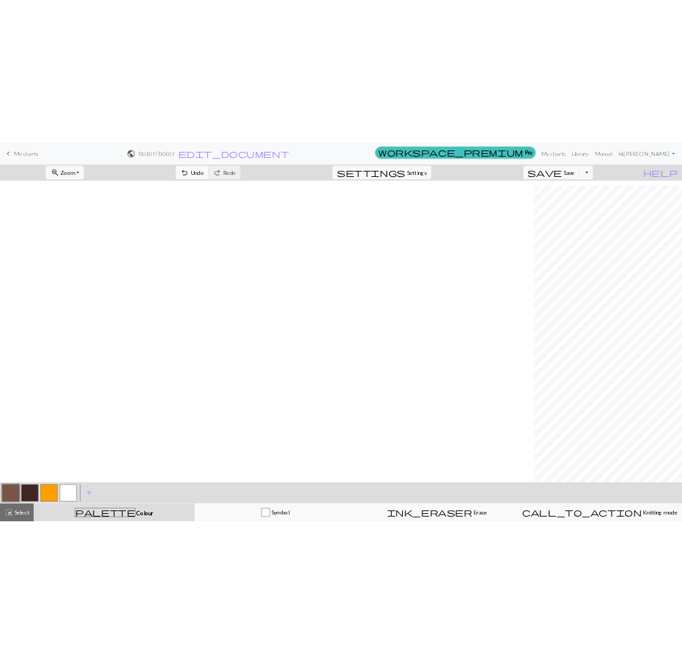
scroll to position [37, 1020]
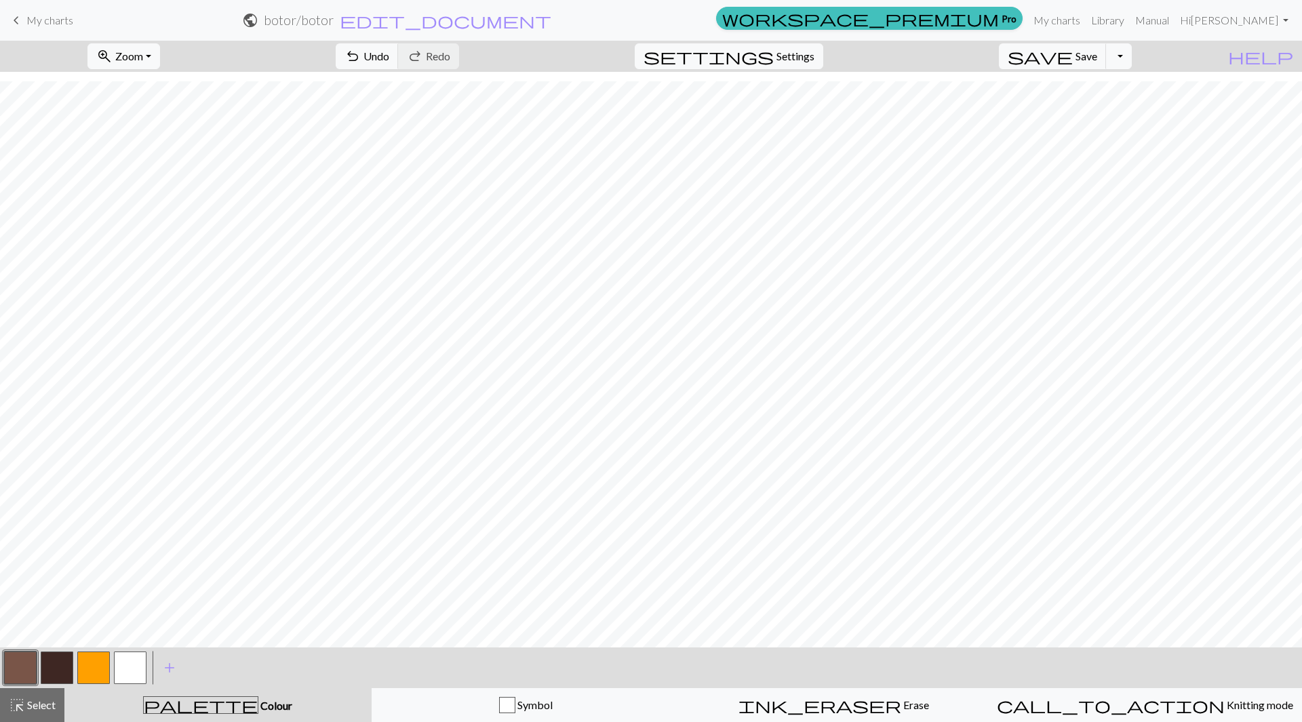
click at [58, 661] on button "button" at bounding box center [57, 668] width 33 height 33
click at [18, 671] on button "button" at bounding box center [20, 668] width 33 height 33
click at [45, 658] on button "button" at bounding box center [57, 668] width 33 height 33
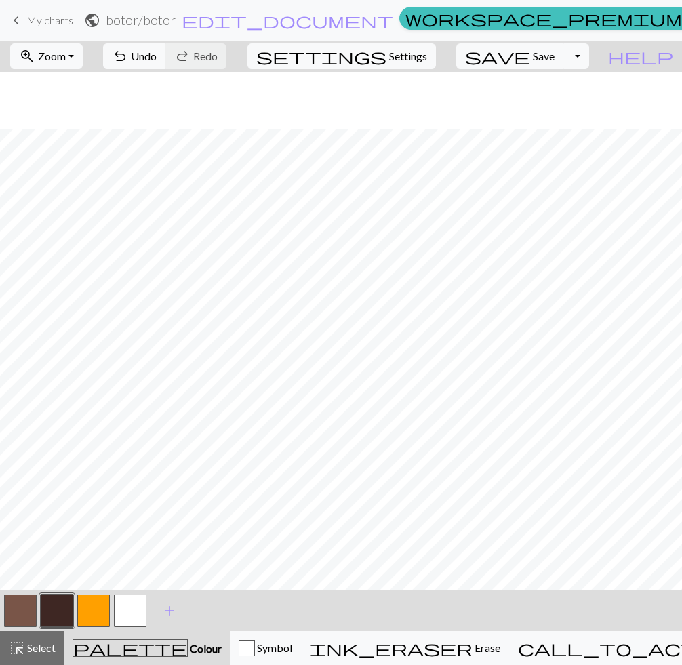
scroll to position [95, 1020]
click at [35, 602] on button "button" at bounding box center [20, 611] width 33 height 33
click at [56, 605] on button "button" at bounding box center [57, 611] width 33 height 33
click at [16, 610] on button "button" at bounding box center [20, 611] width 33 height 33
click at [59, 608] on button "button" at bounding box center [57, 611] width 33 height 33
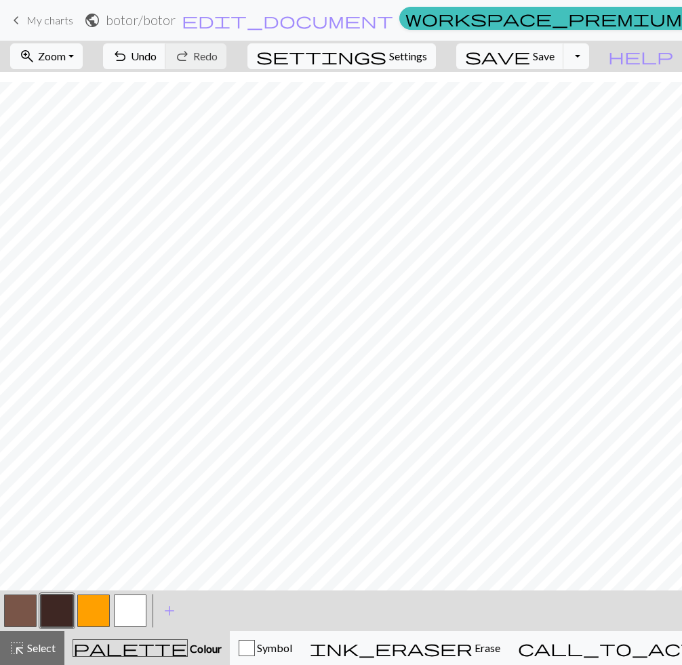
click at [20, 611] on button "button" at bounding box center [20, 611] width 33 height 33
click at [62, 607] on button "button" at bounding box center [57, 611] width 33 height 33
click at [12, 602] on button "button" at bounding box center [20, 611] width 33 height 33
click at [66, 608] on button "button" at bounding box center [57, 611] width 33 height 33
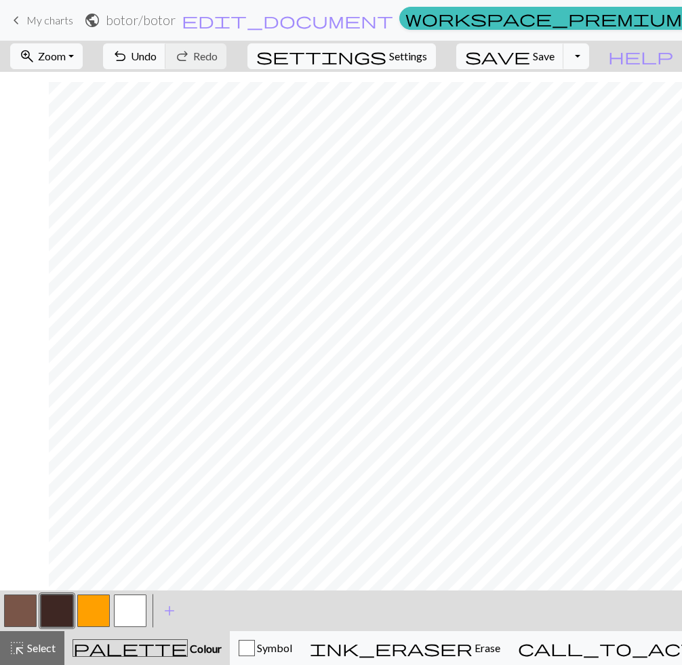
scroll to position [95, 1453]
click at [260, 604] on div "< > add Add a colour" at bounding box center [341, 611] width 682 height 41
click at [62, 613] on button "button" at bounding box center [57, 611] width 33 height 33
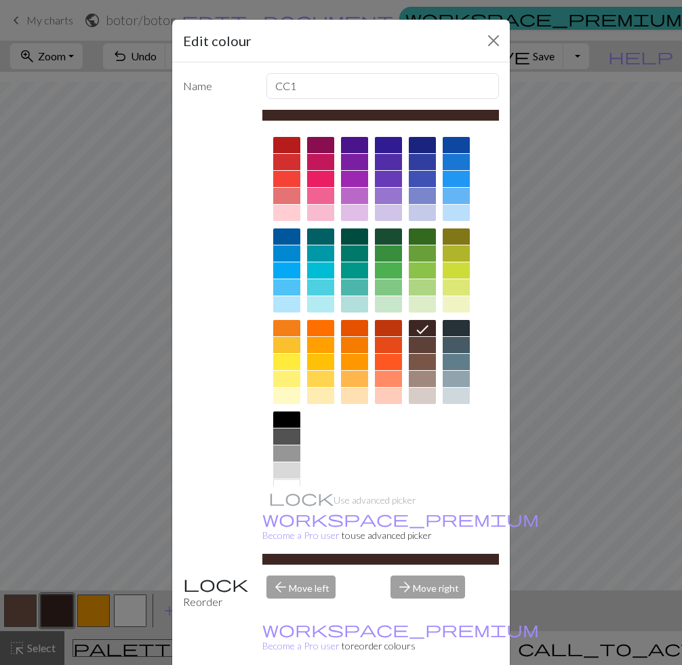
click at [14, 561] on div "Edit colour Name CC1 Use advanced picker workspace_premium Become a Pro user to…" at bounding box center [341, 332] width 682 height 665
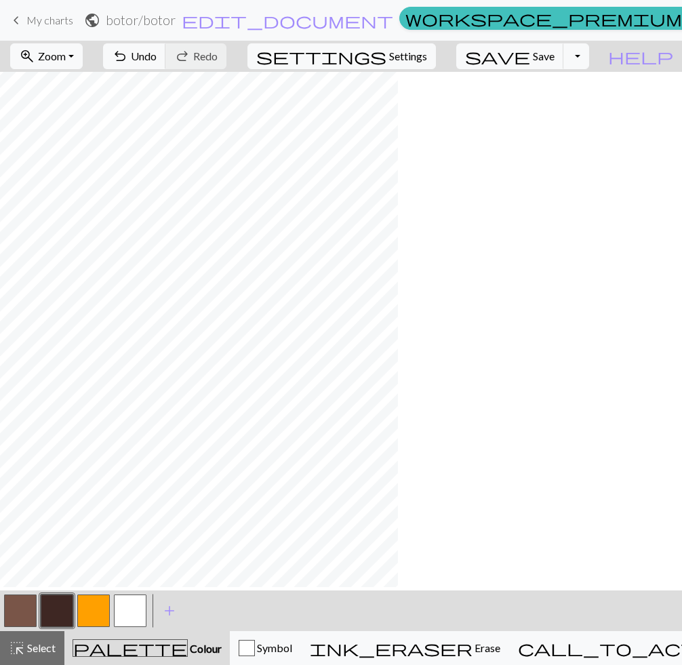
scroll to position [81, 1168]
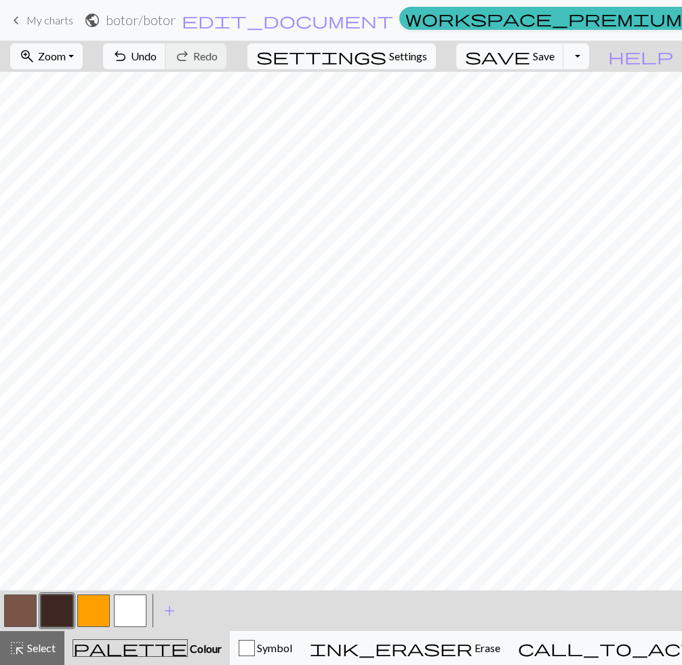
click at [28, 604] on button "button" at bounding box center [20, 611] width 33 height 33
click at [66, 603] on button "button" at bounding box center [57, 611] width 33 height 33
click at [14, 607] on button "button" at bounding box center [20, 611] width 33 height 33
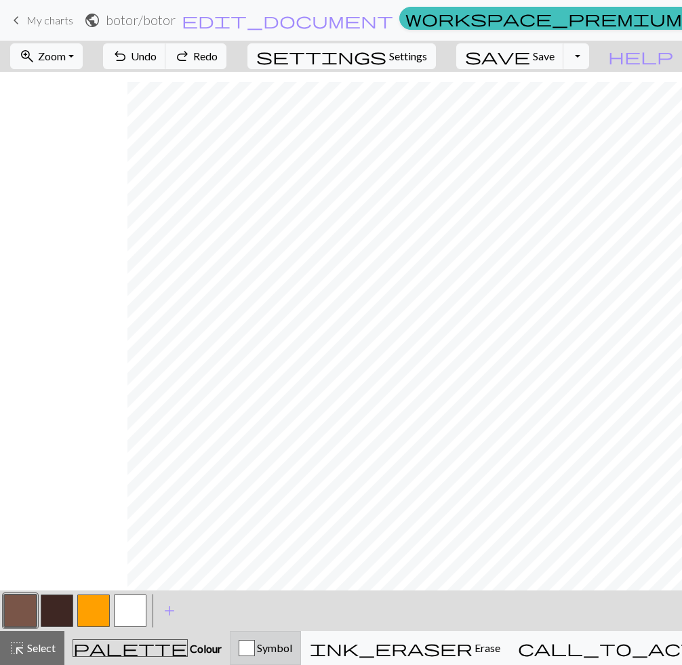
scroll to position [10, 156]
